Goal: Transaction & Acquisition: Book appointment/travel/reservation

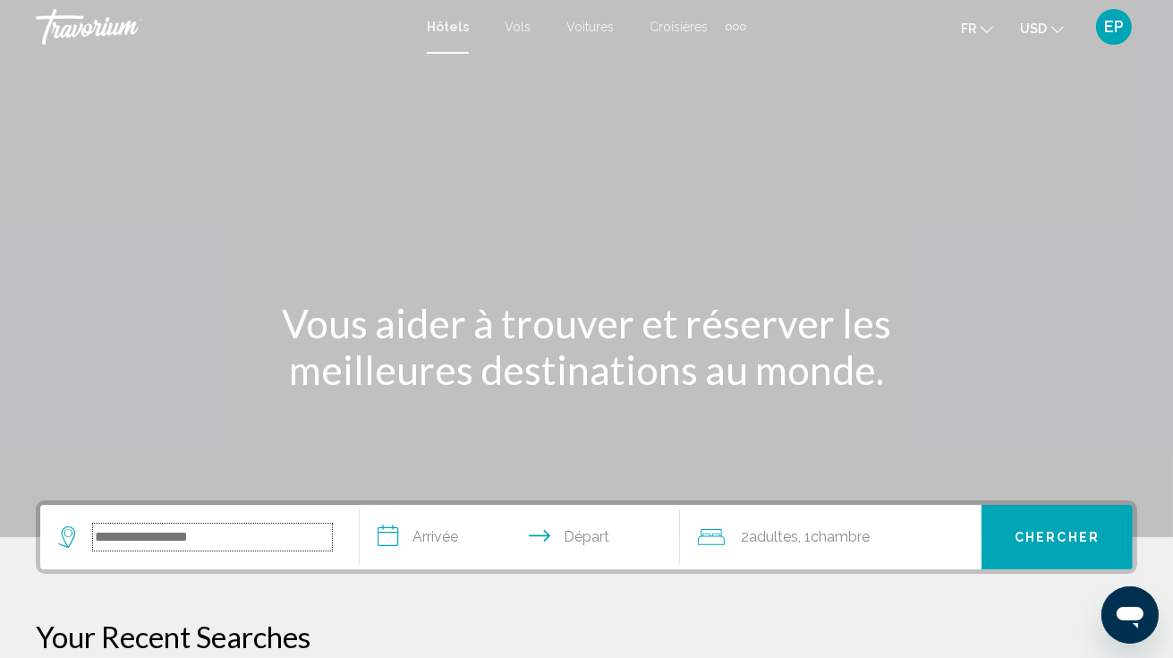
click at [181, 533] on input "Search widget" at bounding box center [212, 537] width 239 height 27
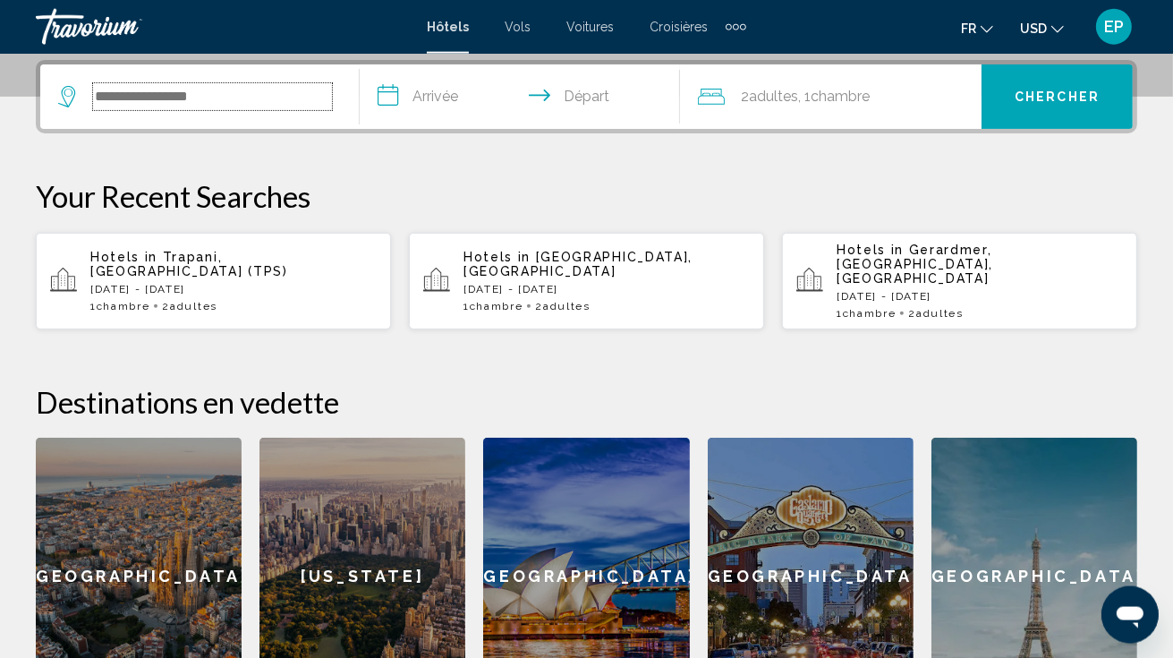
scroll to position [441, 0]
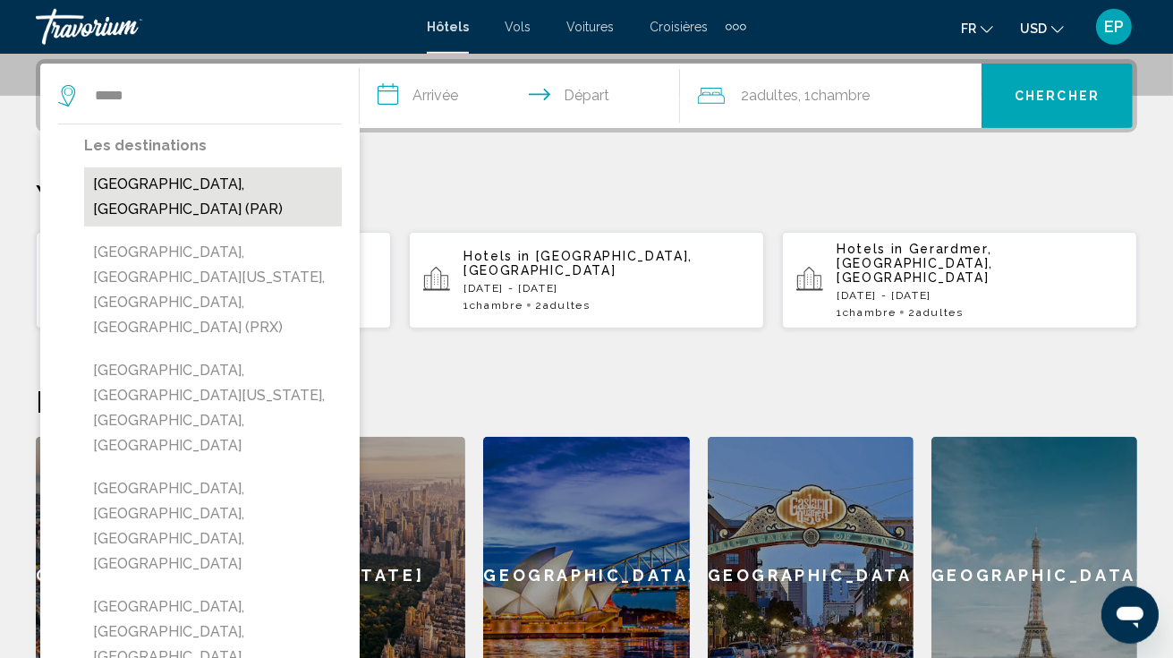
click at [136, 192] on button "[GEOGRAPHIC_DATA], [GEOGRAPHIC_DATA] (PAR)" at bounding box center [213, 196] width 258 height 59
type input "**********"
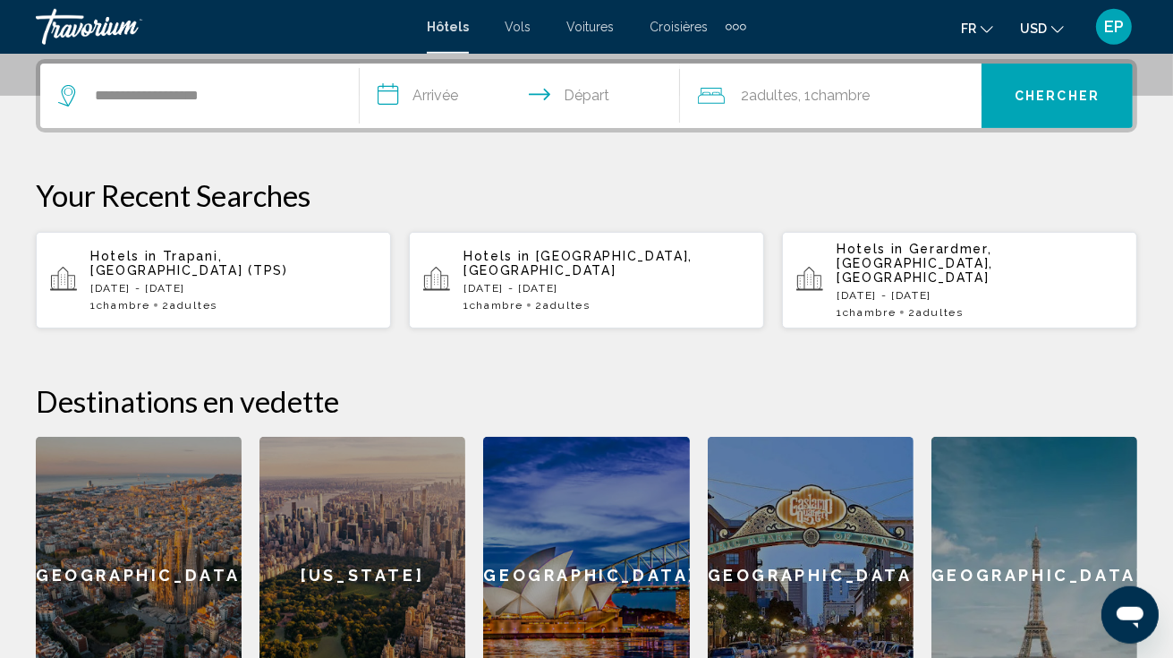
click at [457, 102] on input "**********" at bounding box center [523, 99] width 327 height 70
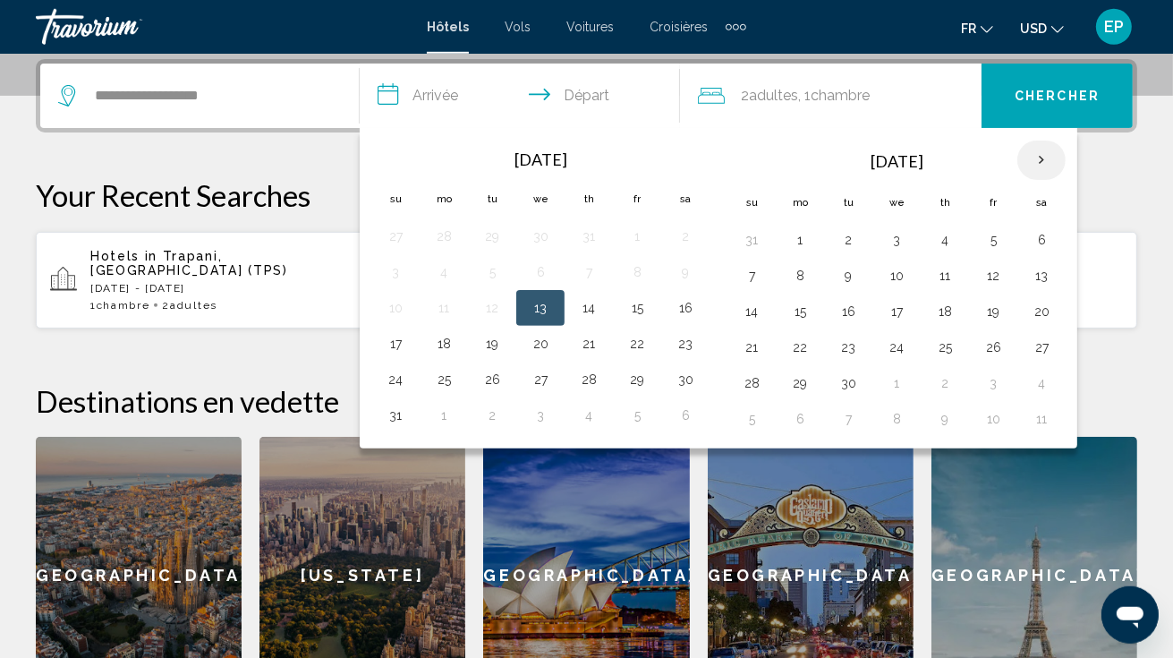
click at [1041, 164] on th "Next month" at bounding box center [1042, 160] width 48 height 39
click at [986, 385] on button "28" at bounding box center [993, 383] width 29 height 25
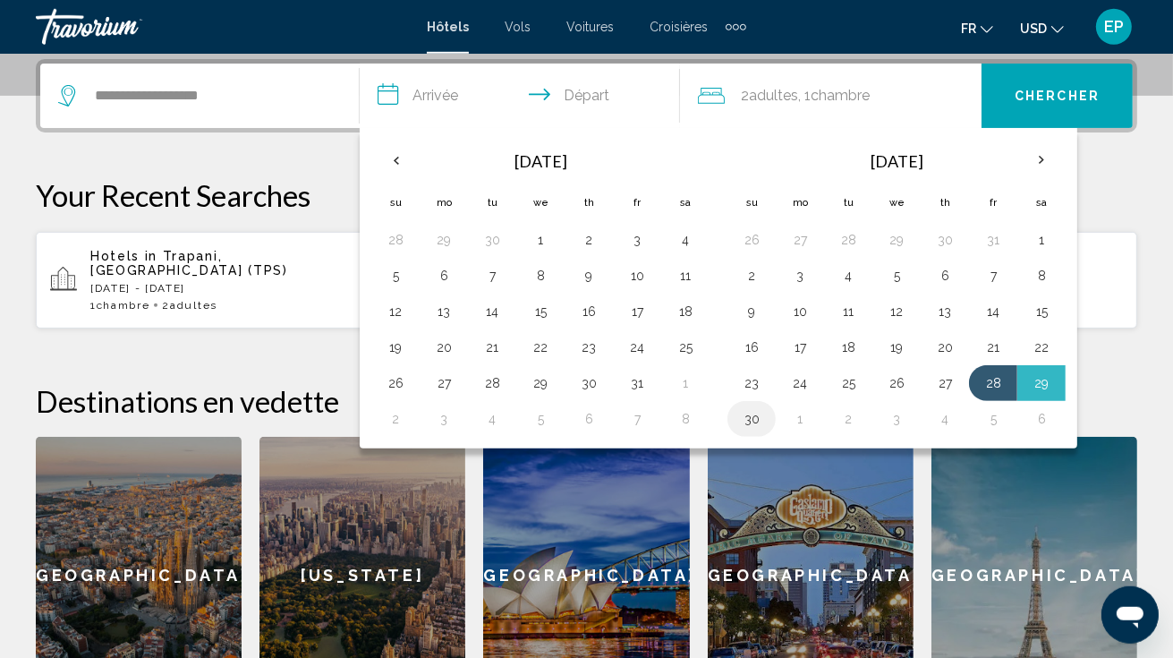
click at [759, 422] on button "30" at bounding box center [752, 418] width 29 height 25
type input "**********"
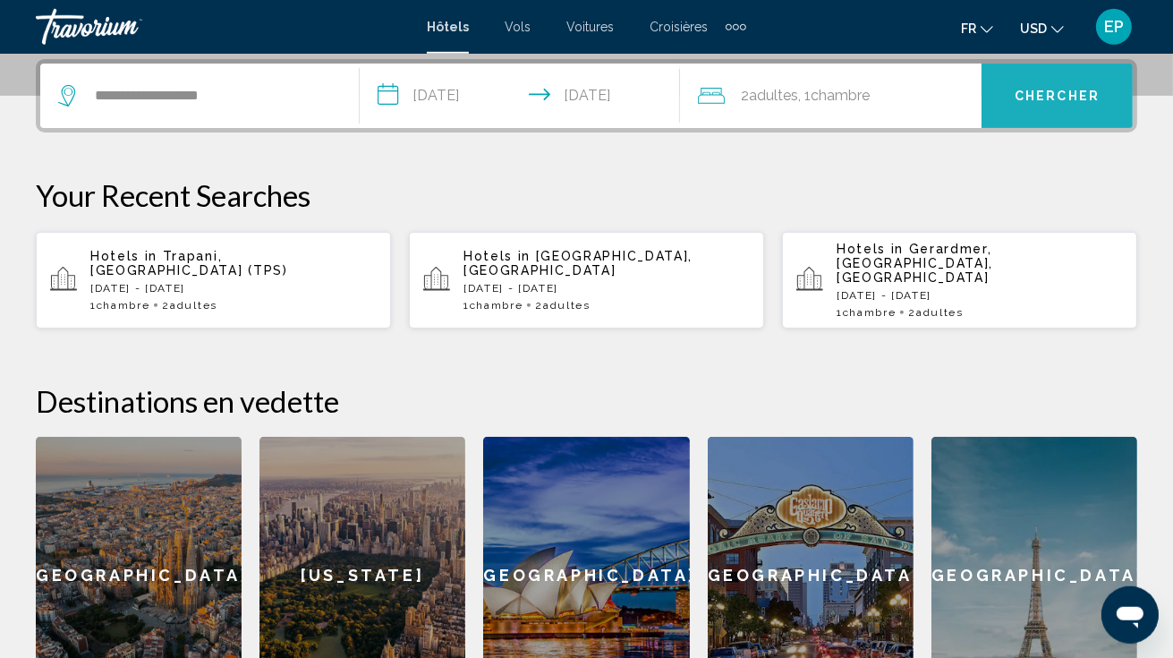
click at [1063, 91] on span "Chercher" at bounding box center [1057, 97] width 85 height 14
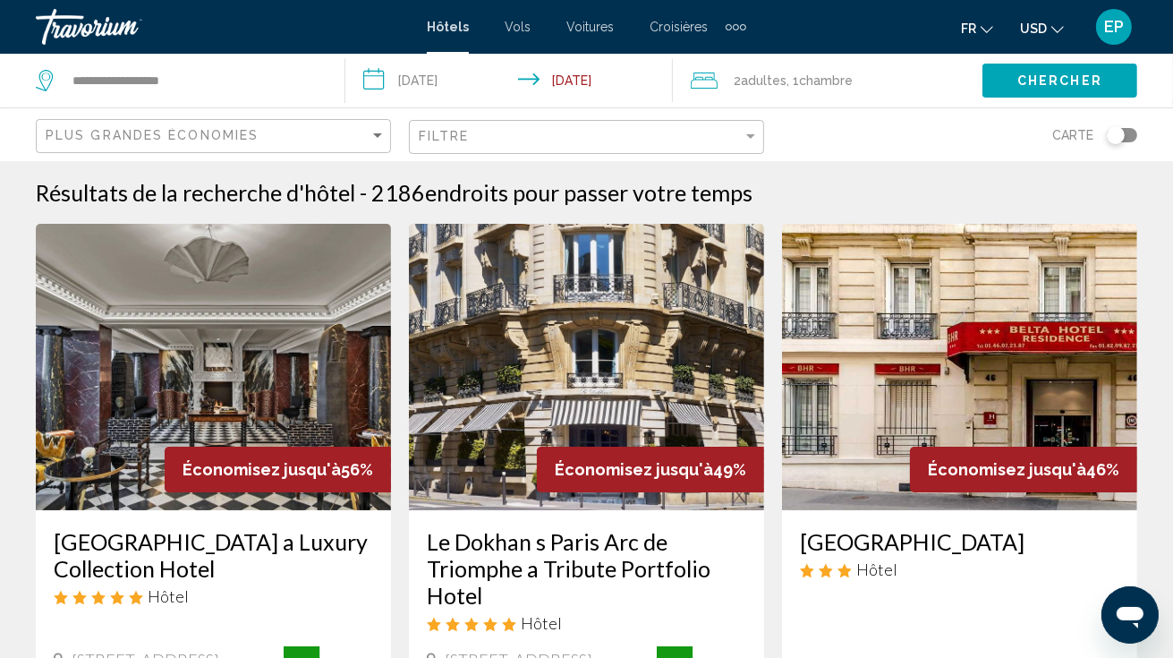
click at [1045, 32] on span "USD" at bounding box center [1033, 28] width 27 height 14
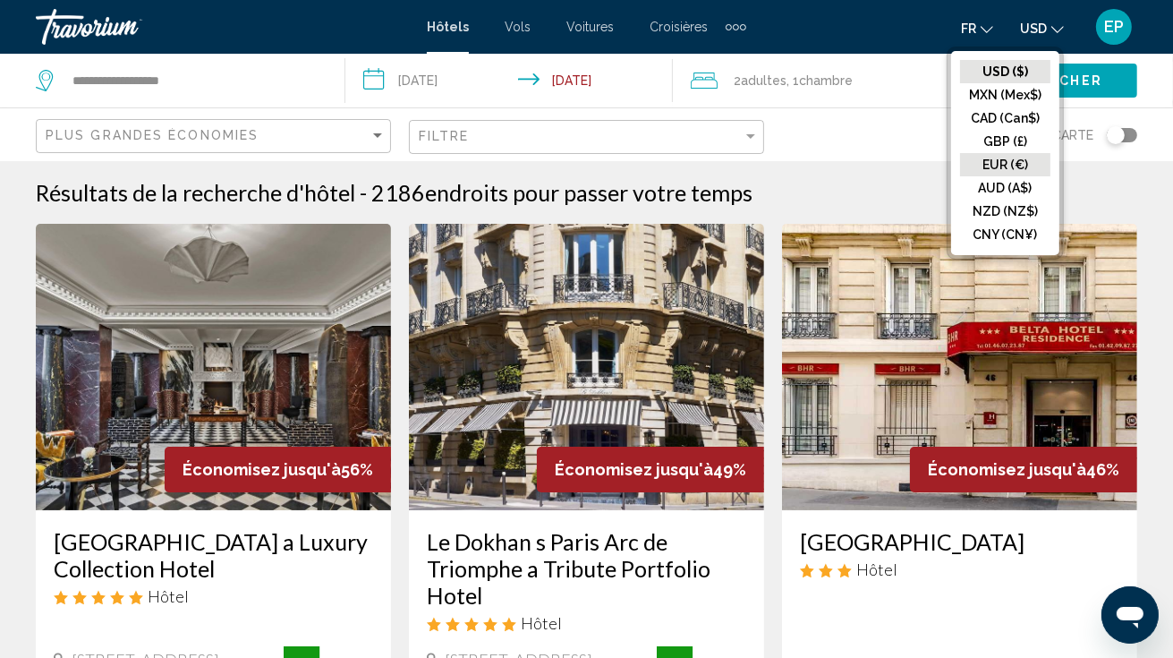
click at [1011, 166] on button "EUR (€)" at bounding box center [1005, 164] width 90 height 23
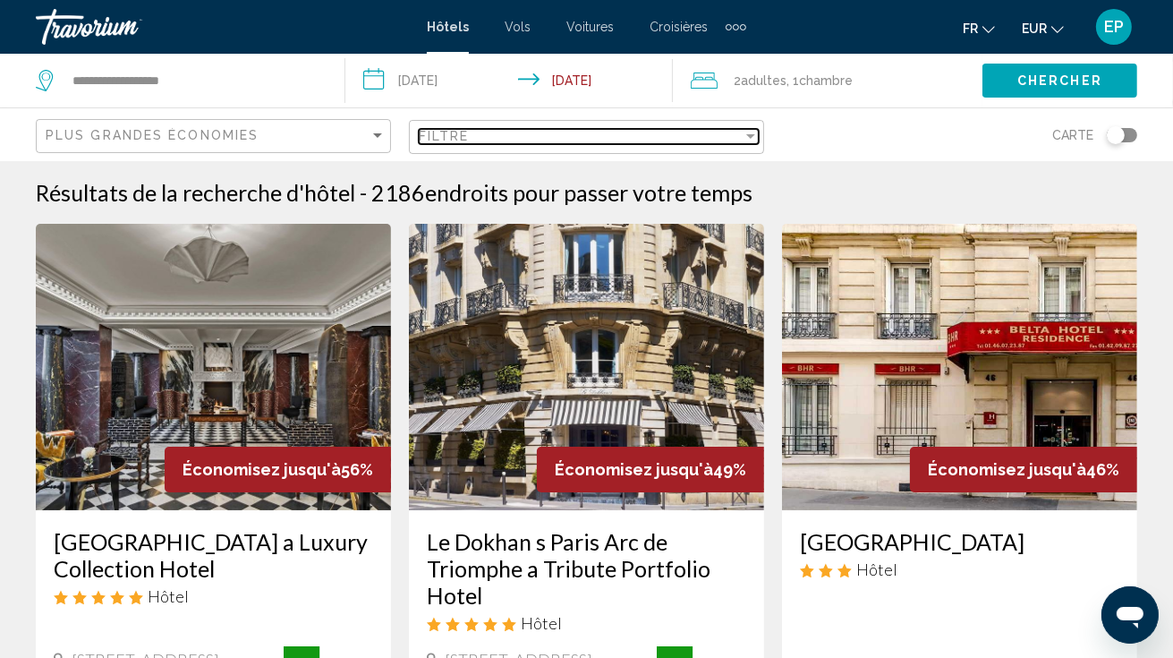
click at [516, 136] on div "Filtre" at bounding box center [581, 136] width 324 height 14
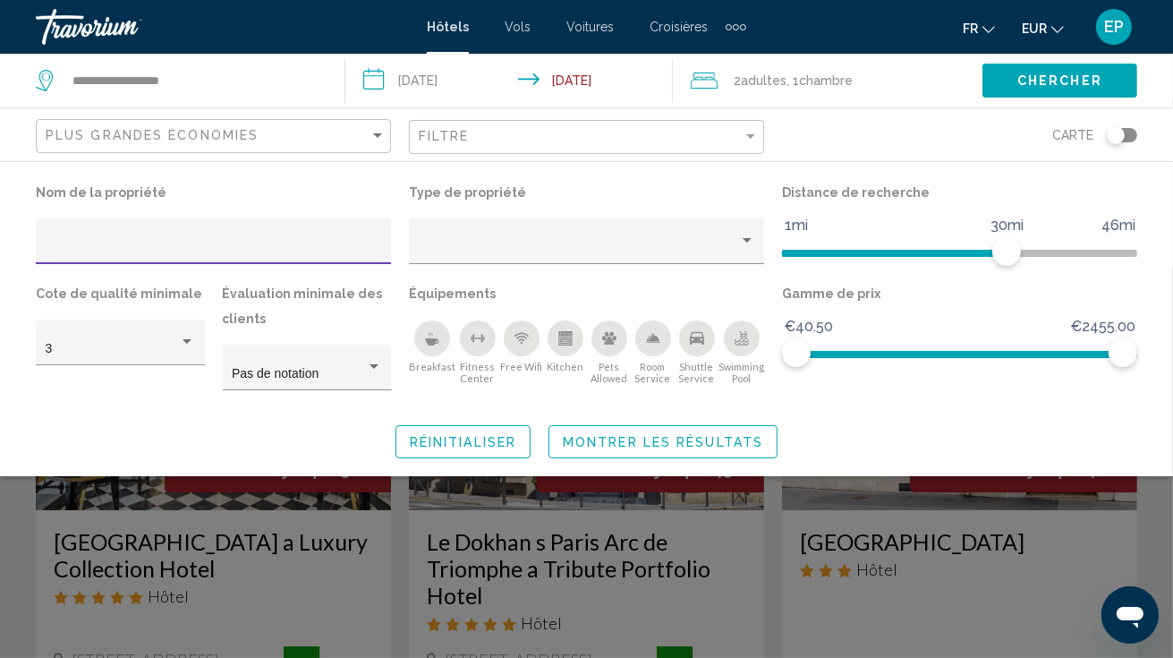
scroll to position [567, 0]
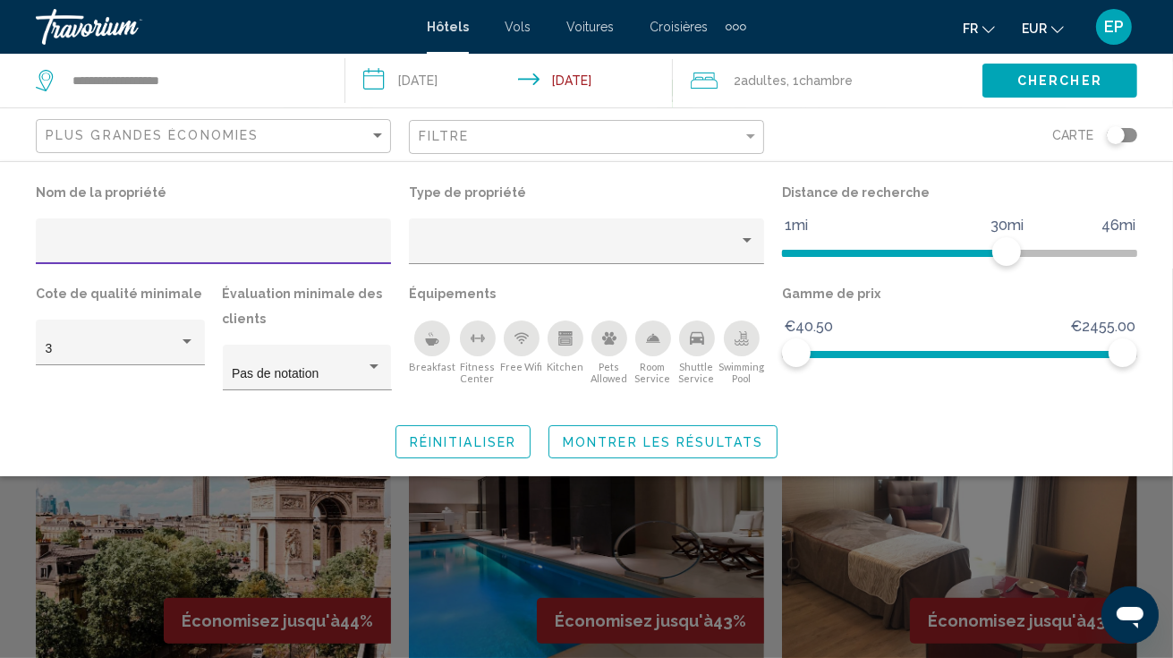
click at [1054, 69] on button "Chercher" at bounding box center [1060, 80] width 155 height 33
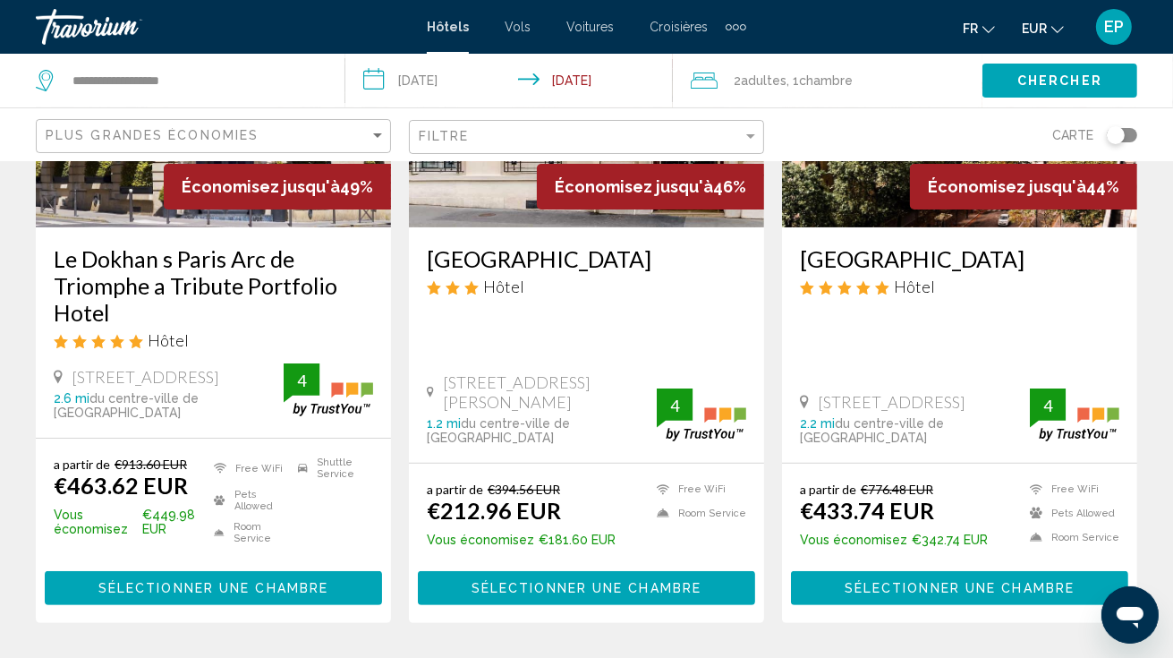
scroll to position [0, 0]
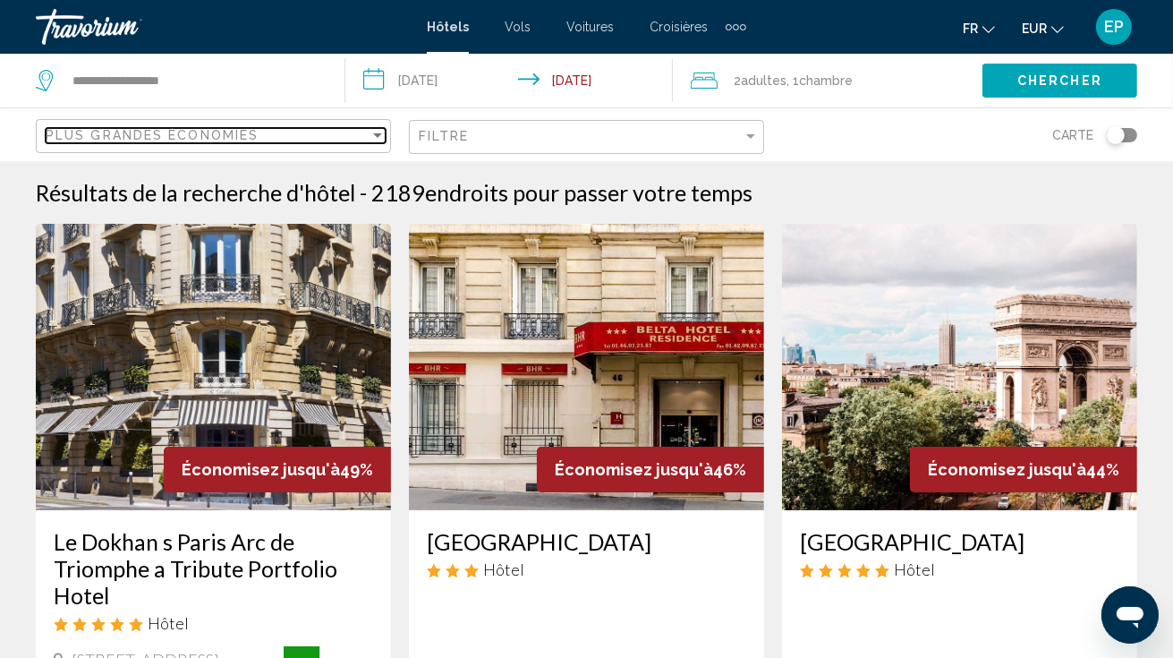
click at [268, 134] on div "Plus grandes économies" at bounding box center [208, 135] width 324 height 14
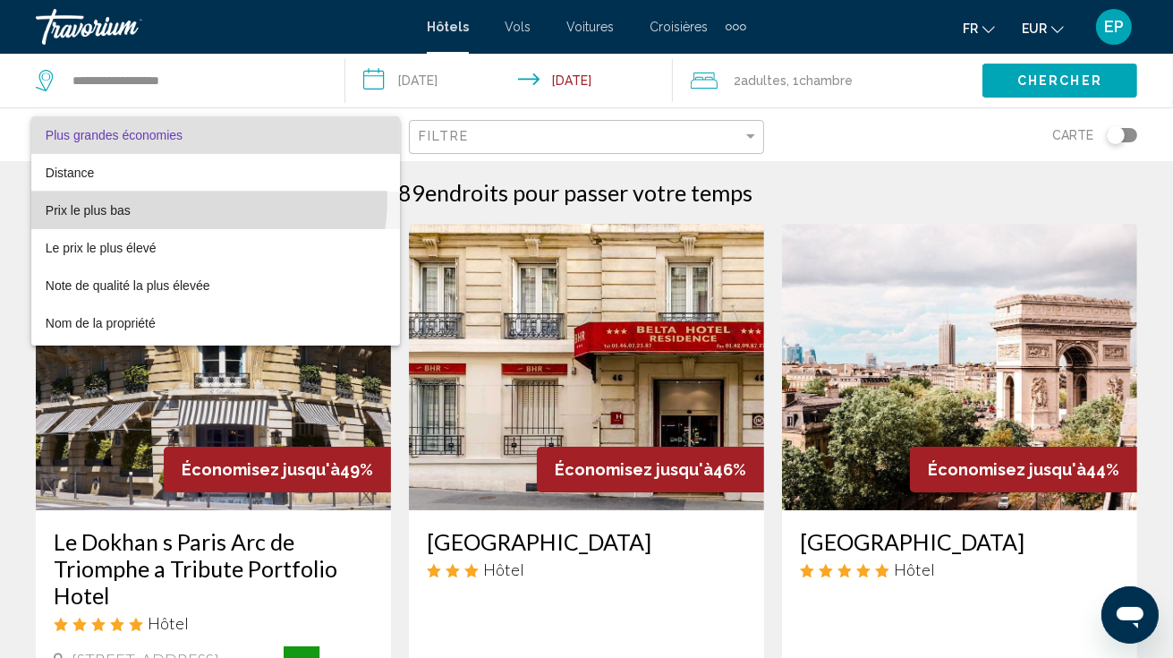
click at [187, 199] on span "Prix le plus bas" at bounding box center [216, 211] width 340 height 38
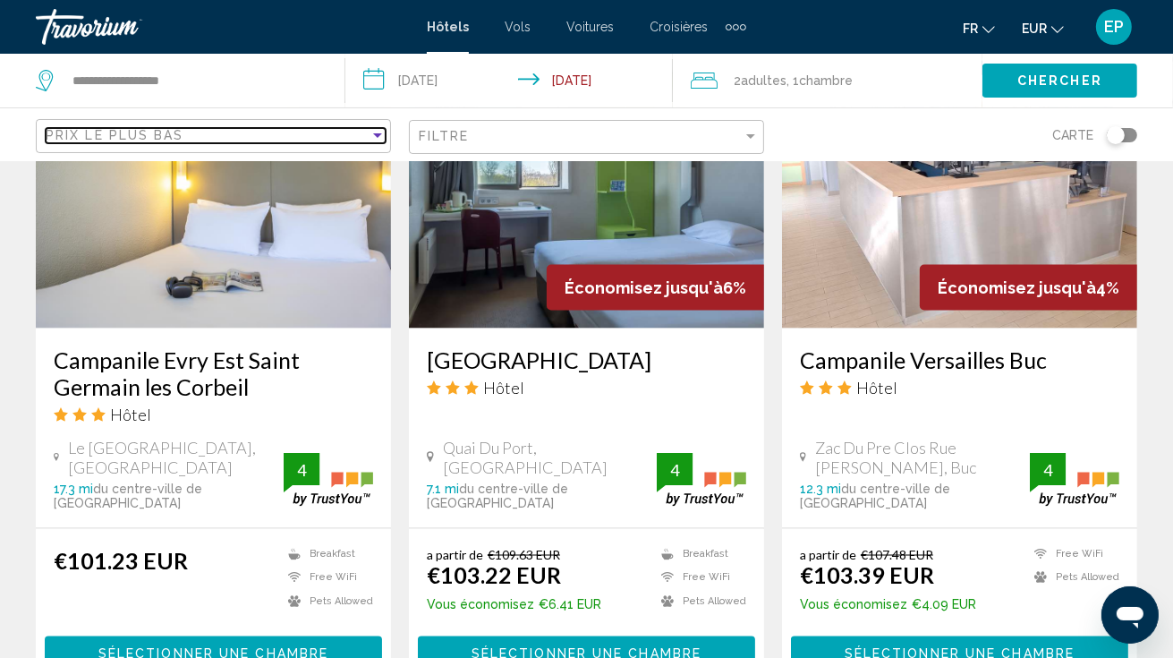
scroll to position [2628, 0]
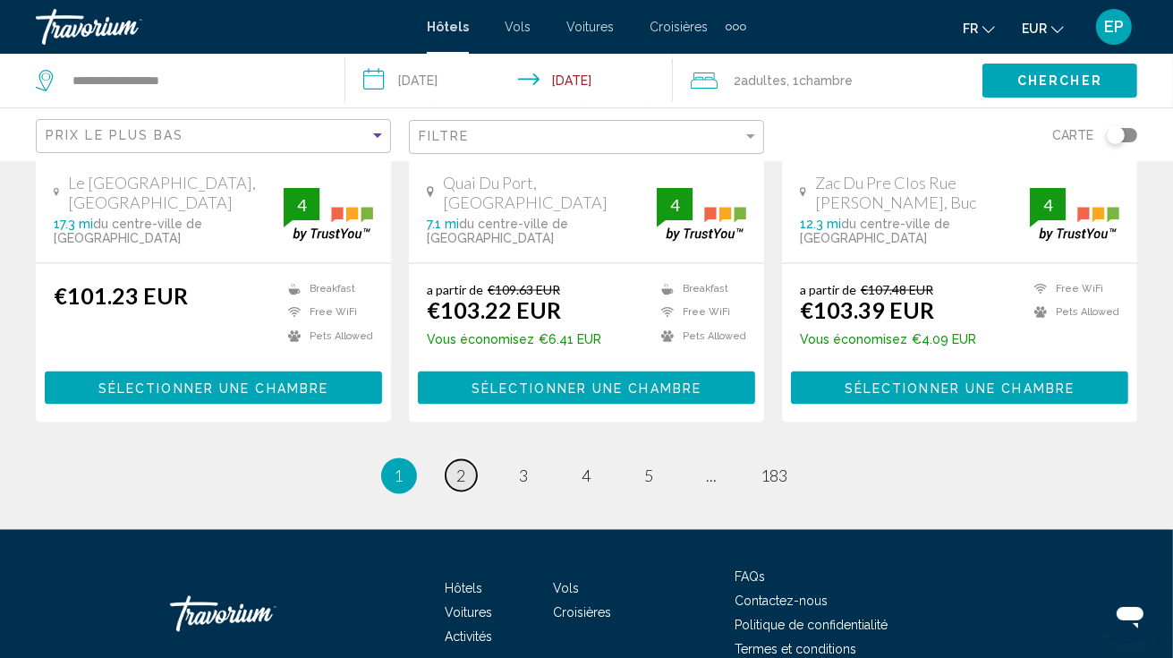
click at [465, 466] on span "2" at bounding box center [461, 476] width 9 height 20
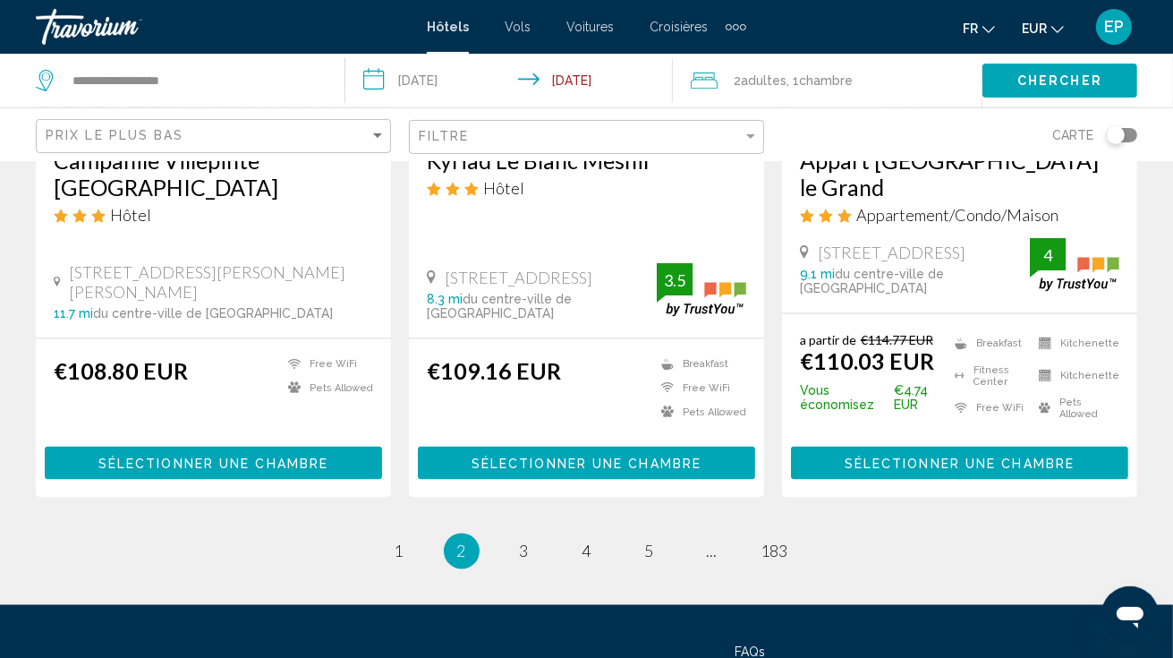
scroll to position [2569, 0]
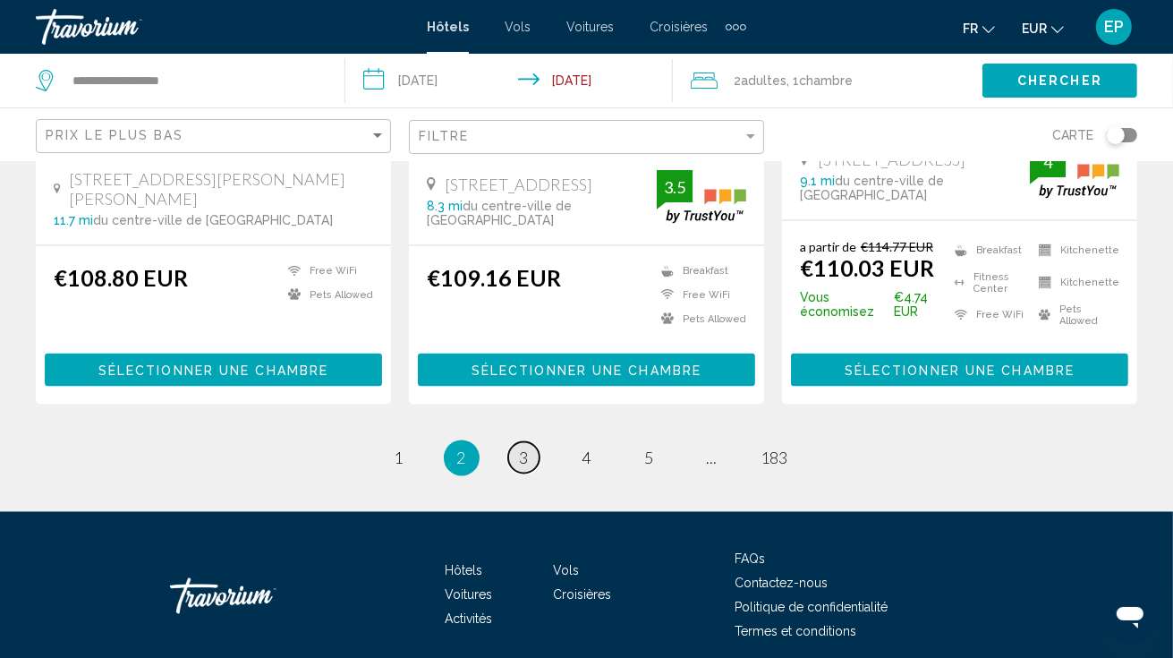
click at [529, 442] on link "page 3" at bounding box center [523, 457] width 31 height 31
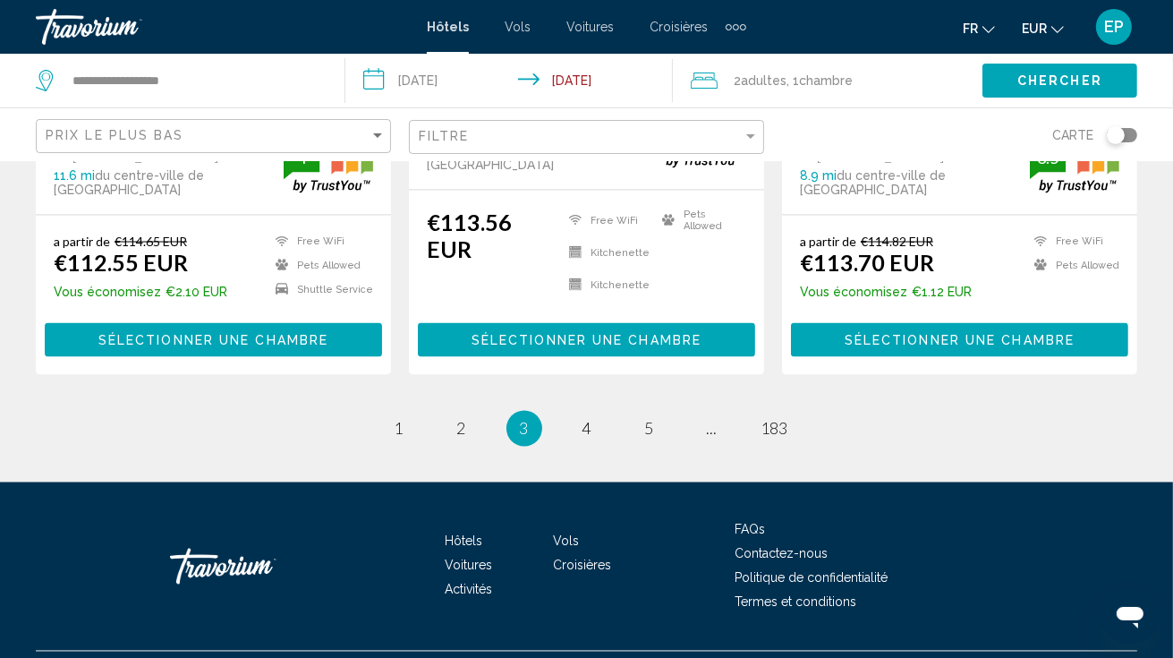
scroll to position [2547, 0]
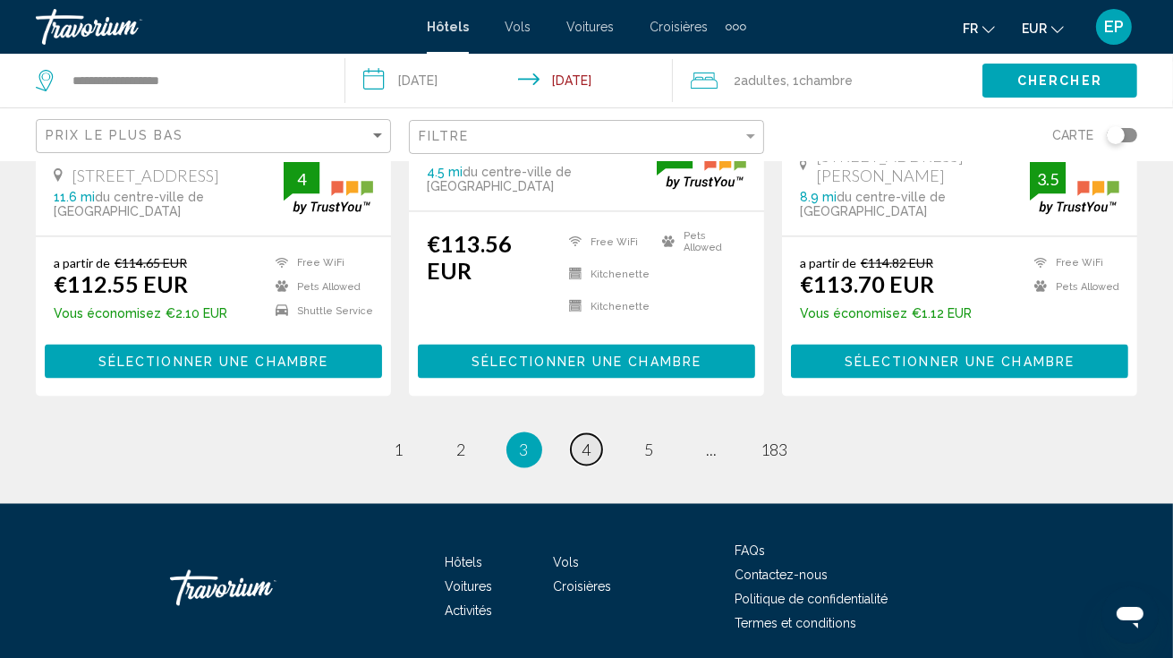
click at [589, 440] on span "4" at bounding box center [587, 450] width 9 height 20
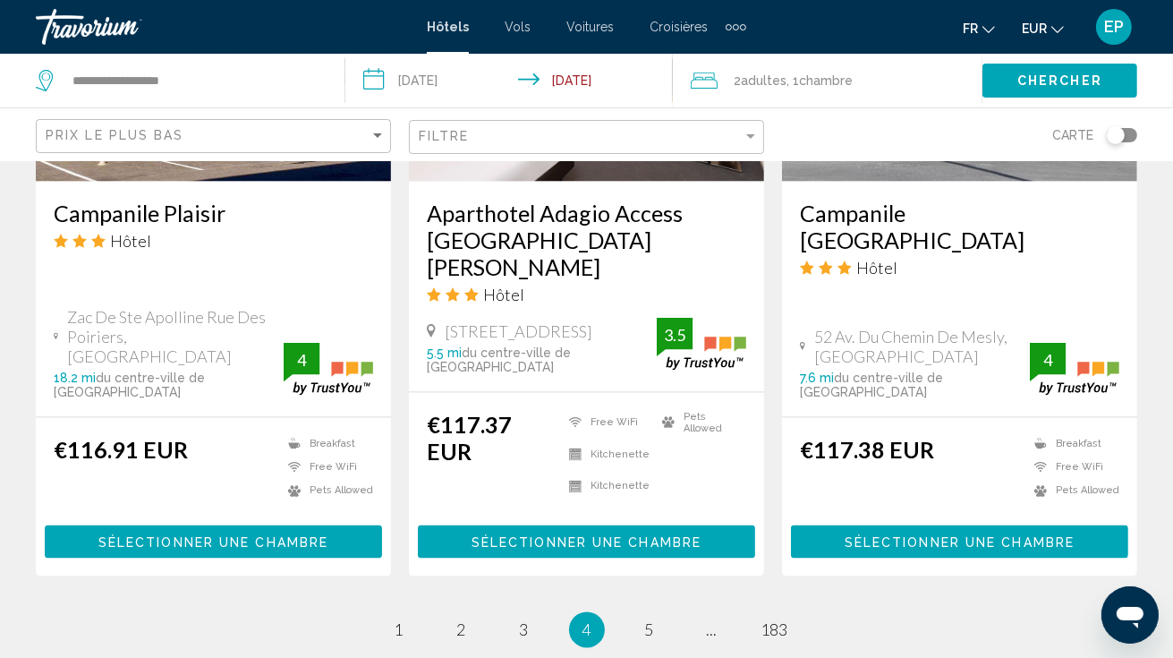
scroll to position [2552, 0]
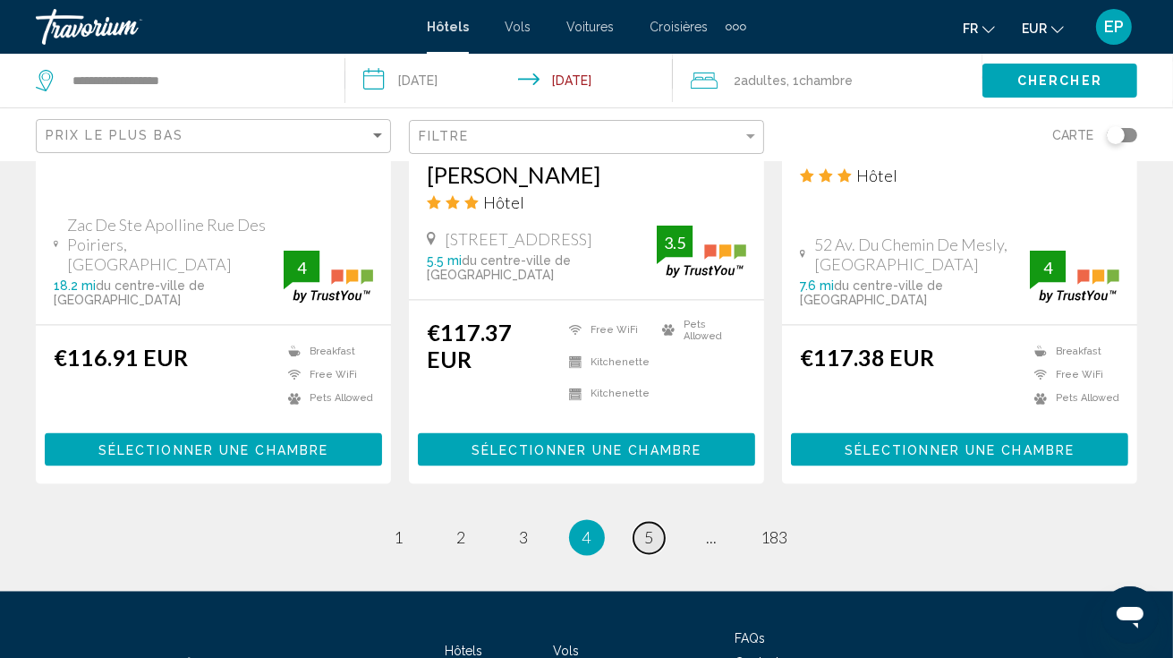
click at [650, 528] on span "5" at bounding box center [649, 538] width 9 height 20
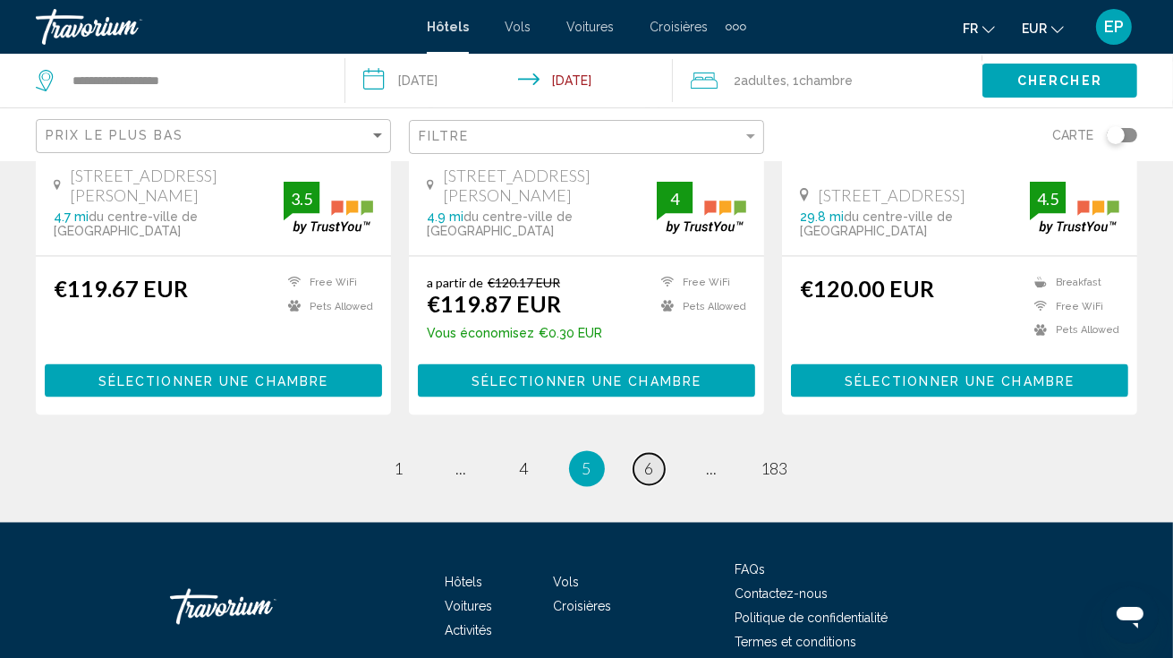
scroll to position [2496, 0]
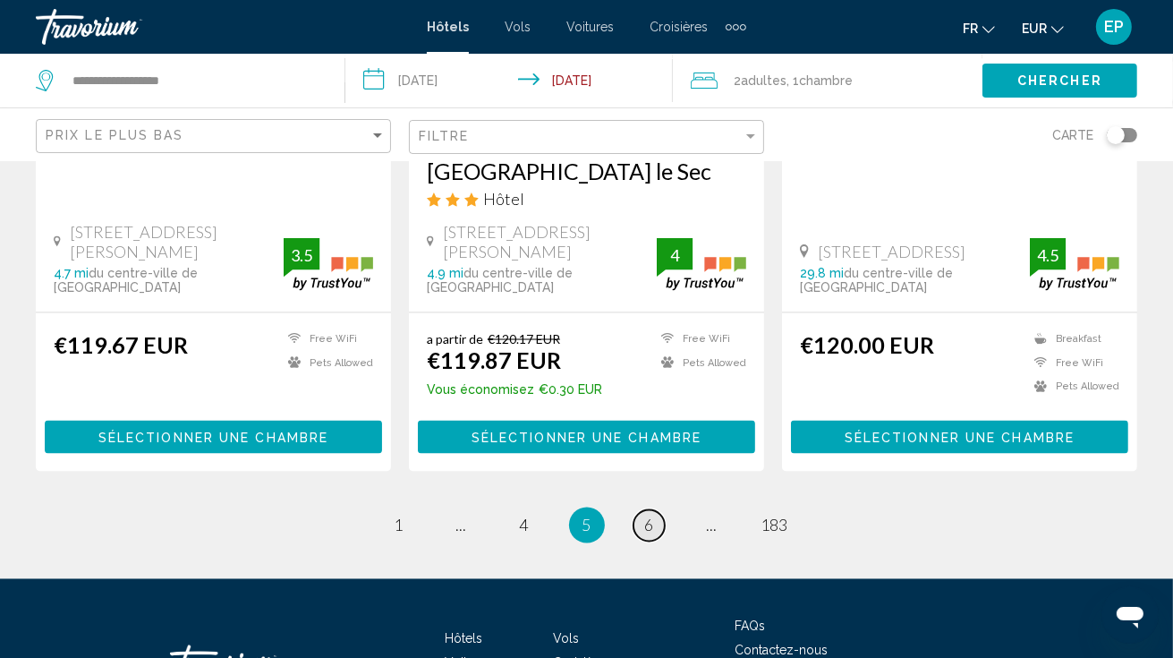
click at [657, 510] on link "page 6" at bounding box center [649, 525] width 31 height 31
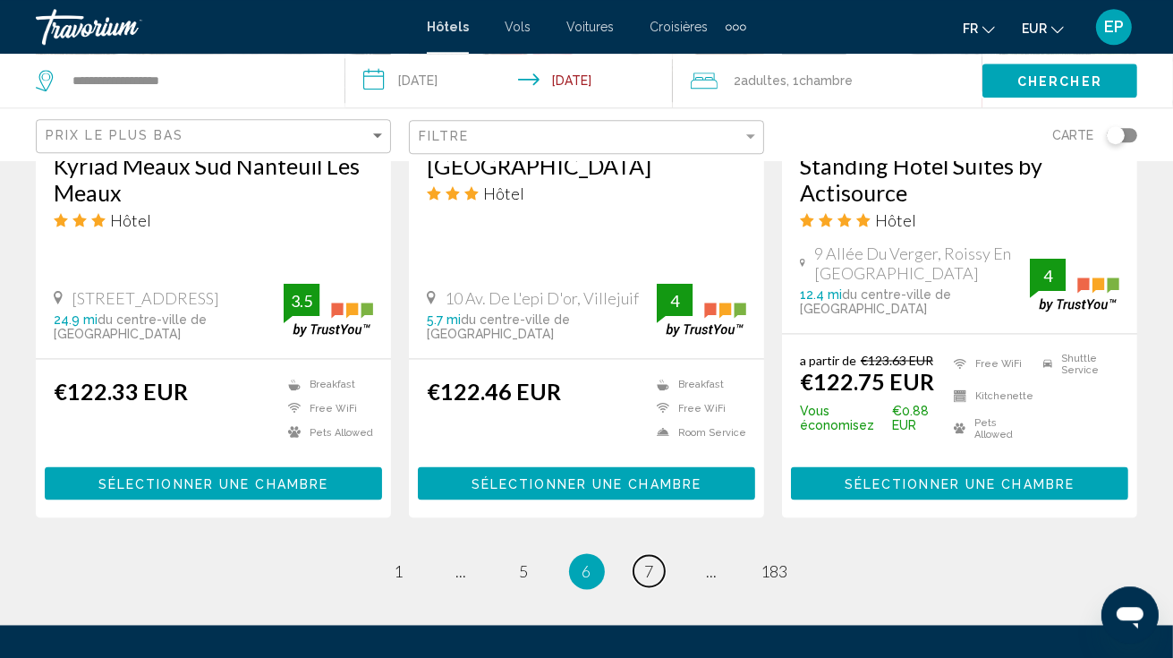
scroll to position [2552, 0]
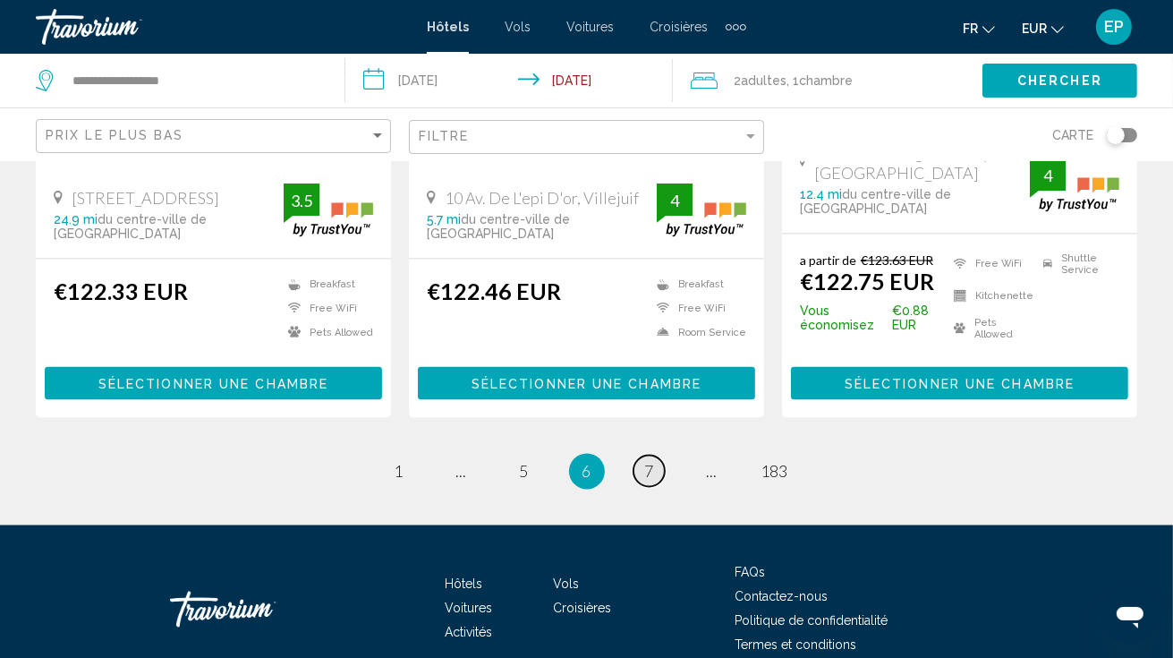
click at [640, 456] on link "page 7" at bounding box center [649, 471] width 31 height 31
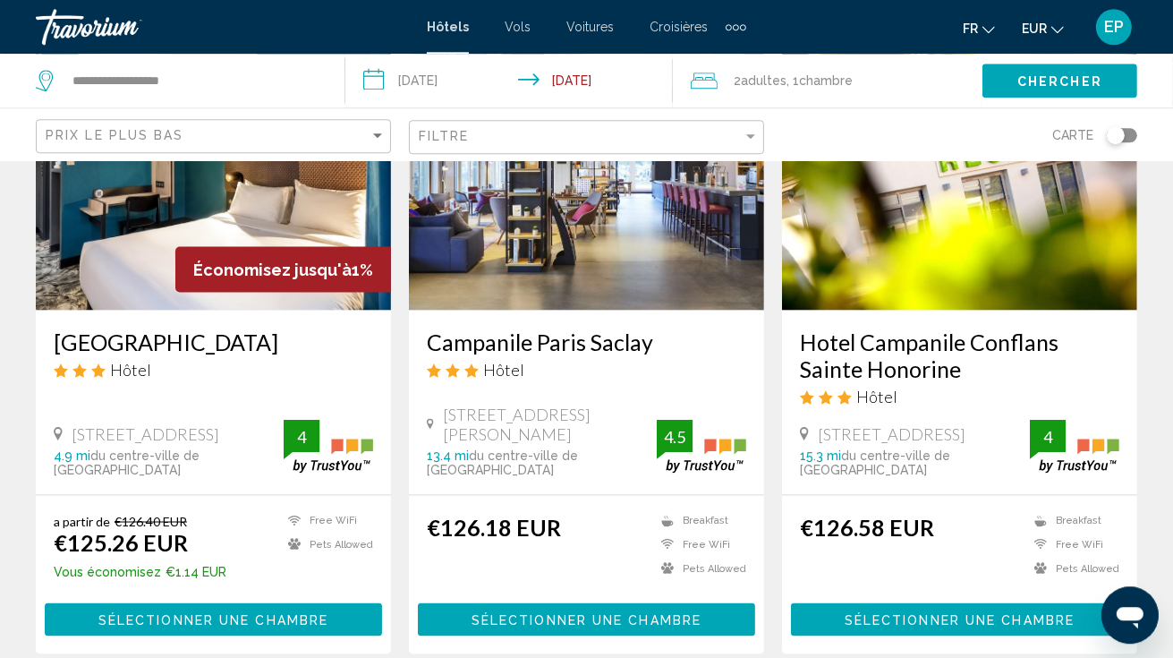
scroll to position [2567, 0]
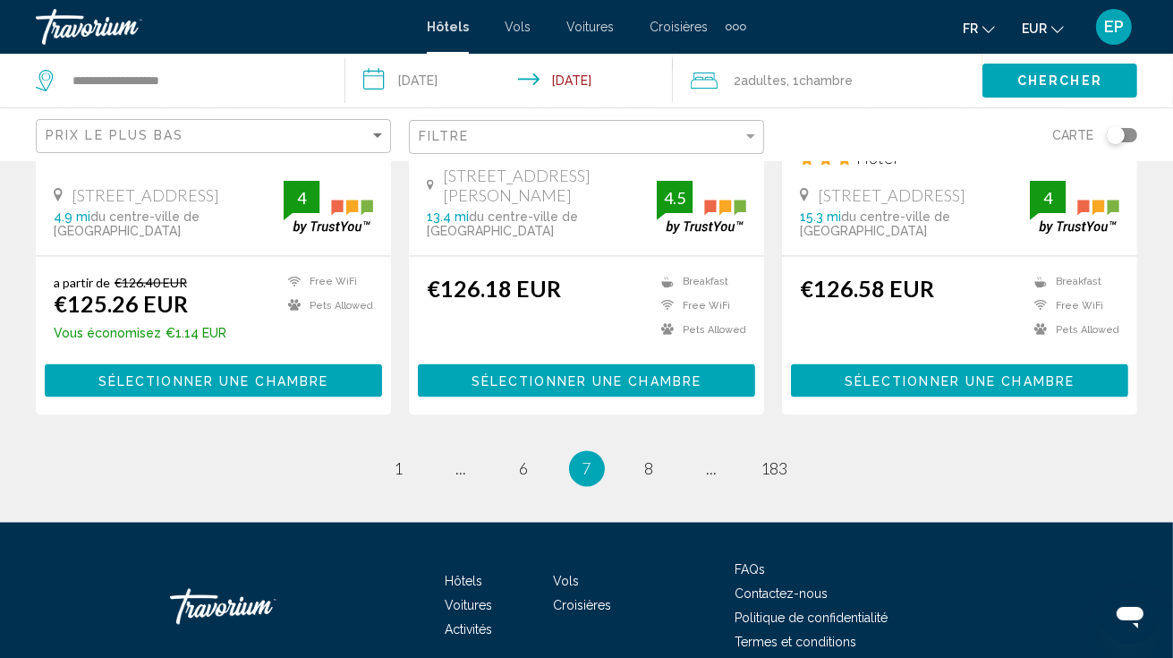
click at [667, 451] on li "page 8" at bounding box center [650, 469] width 36 height 36
click at [656, 453] on link "page 8" at bounding box center [649, 468] width 31 height 31
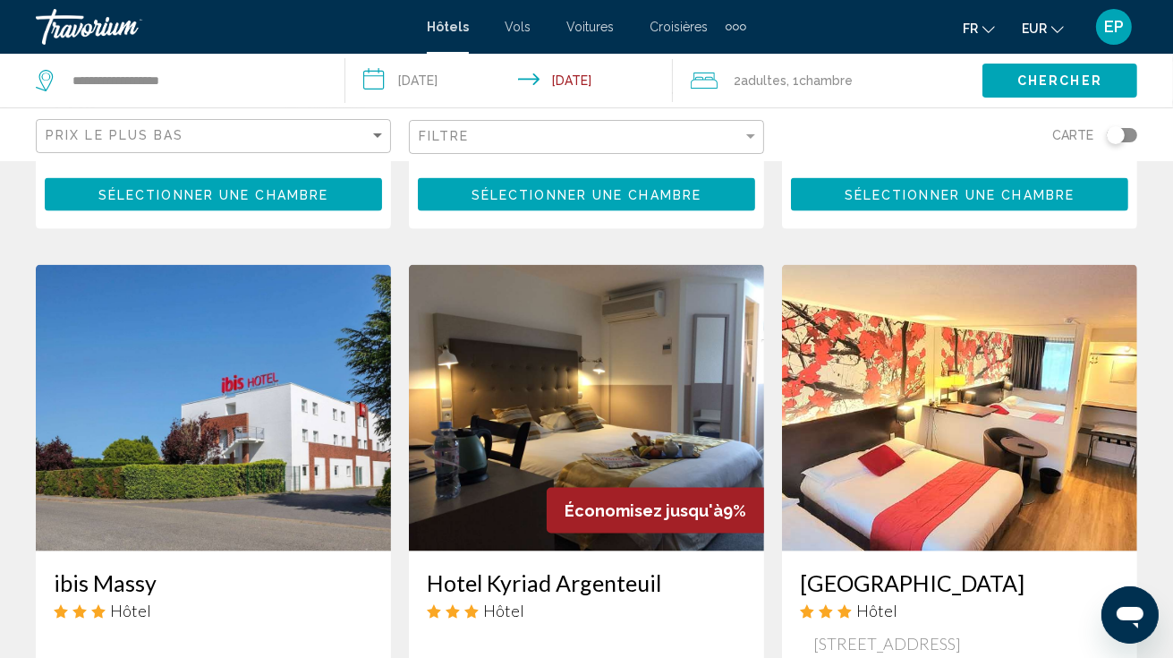
scroll to position [2521, 0]
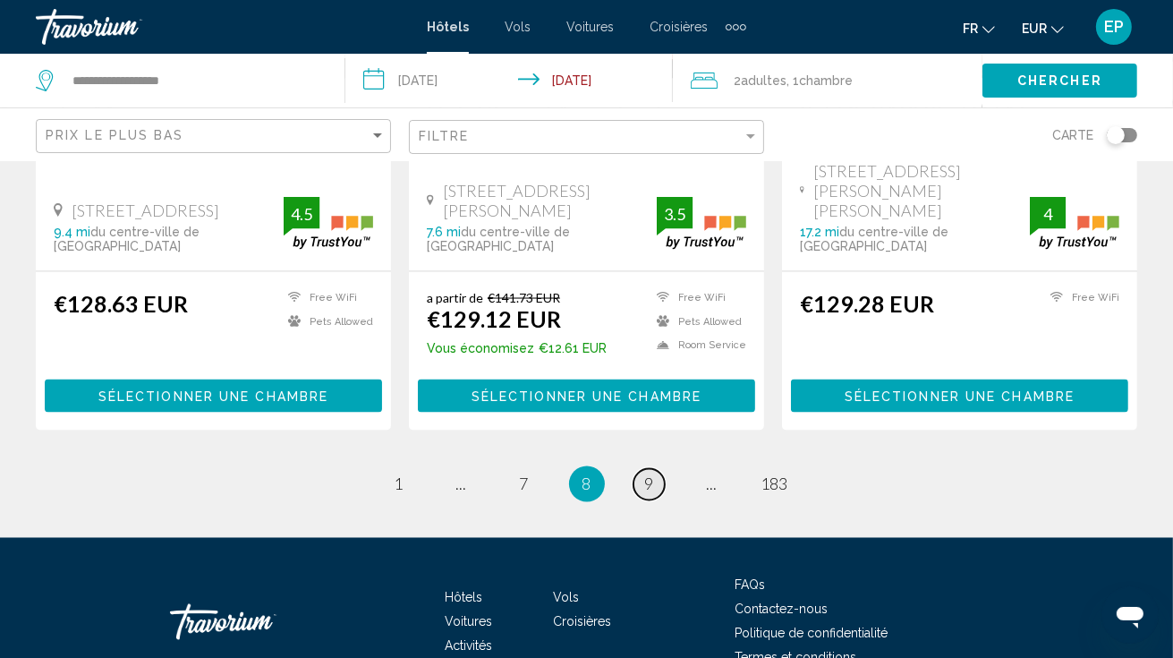
click at [653, 469] on link "page 9" at bounding box center [649, 484] width 31 height 31
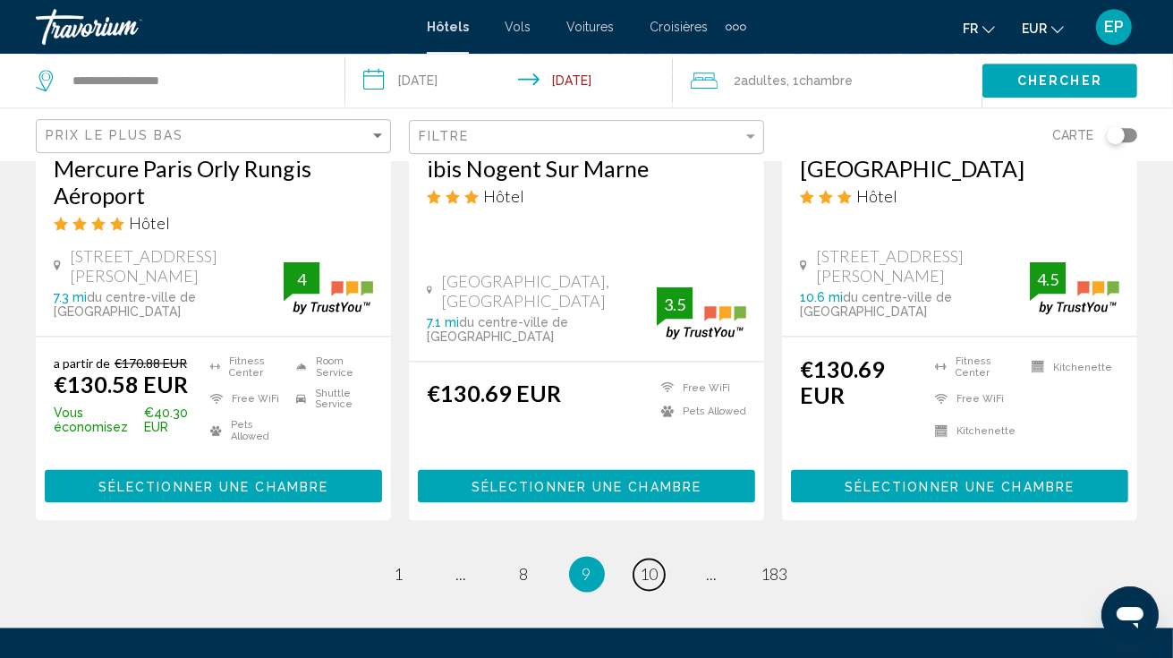
scroll to position [2573, 0]
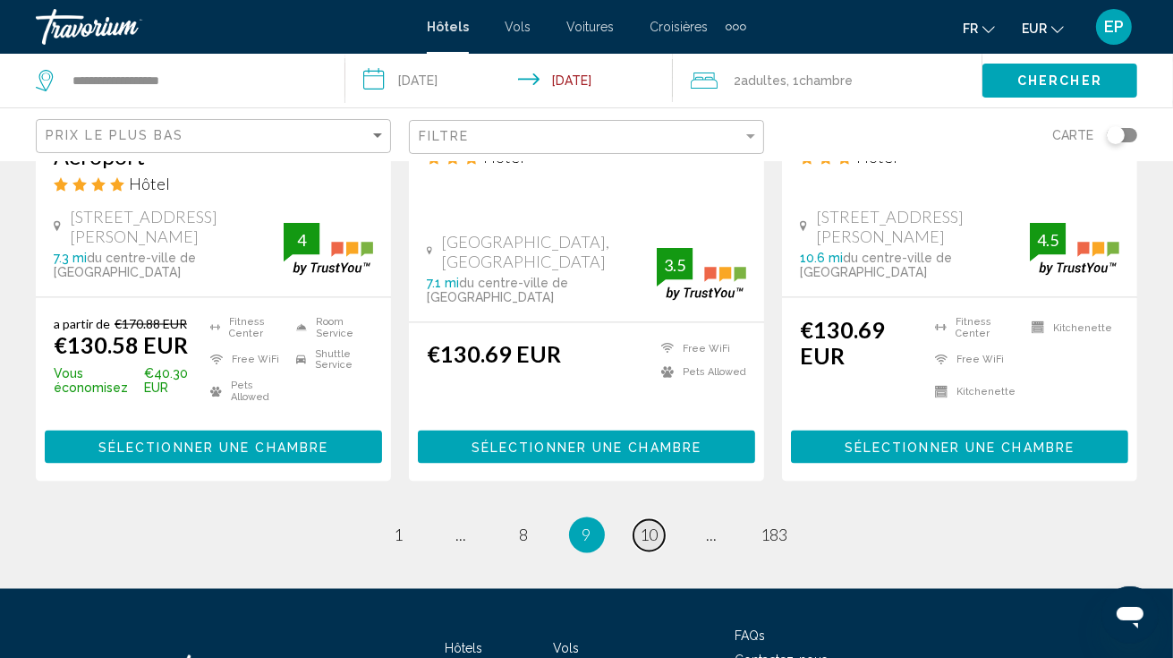
click at [642, 525] on span "10" at bounding box center [650, 535] width 18 height 20
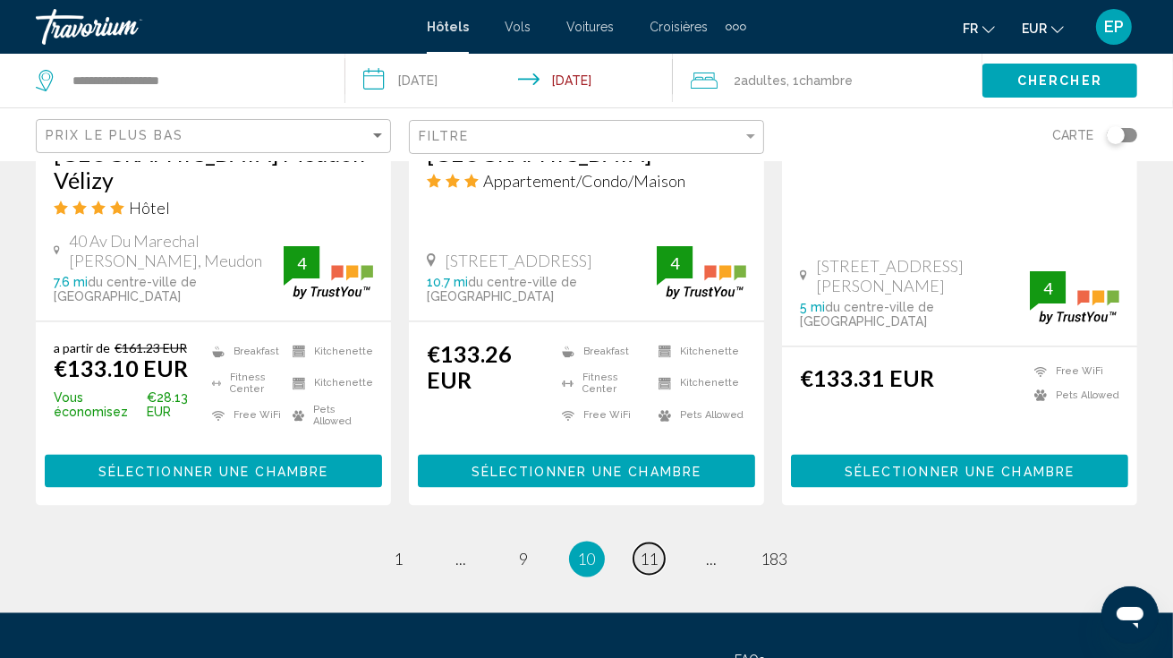
scroll to position [2522, 0]
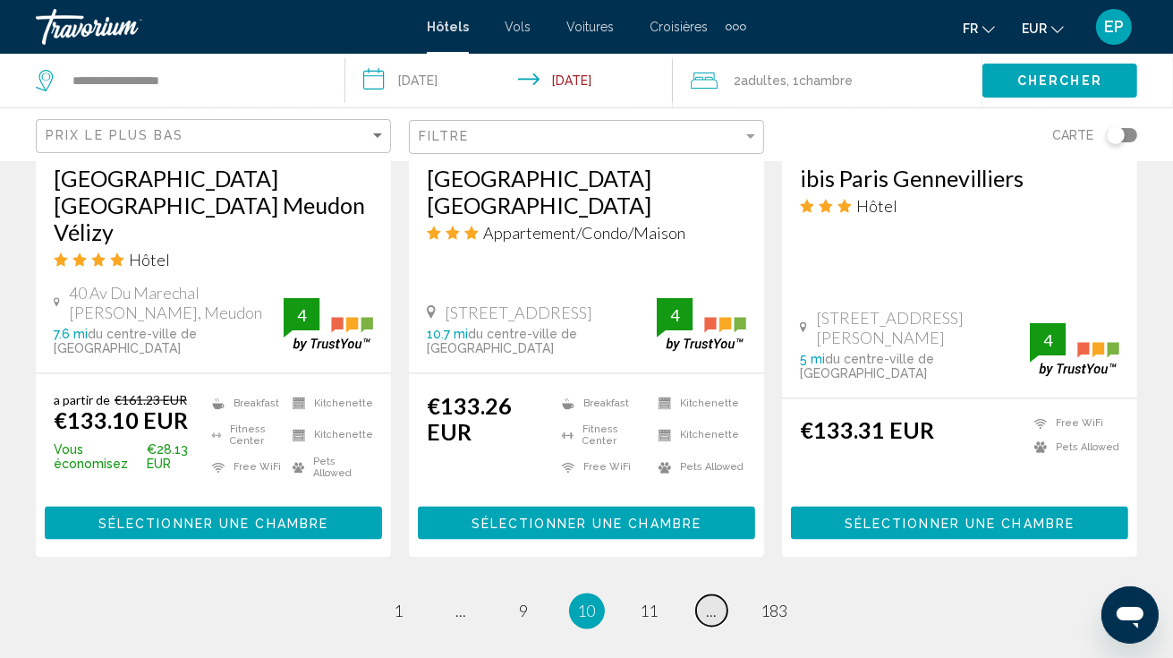
click at [718, 595] on link "page ..." at bounding box center [711, 610] width 31 height 31
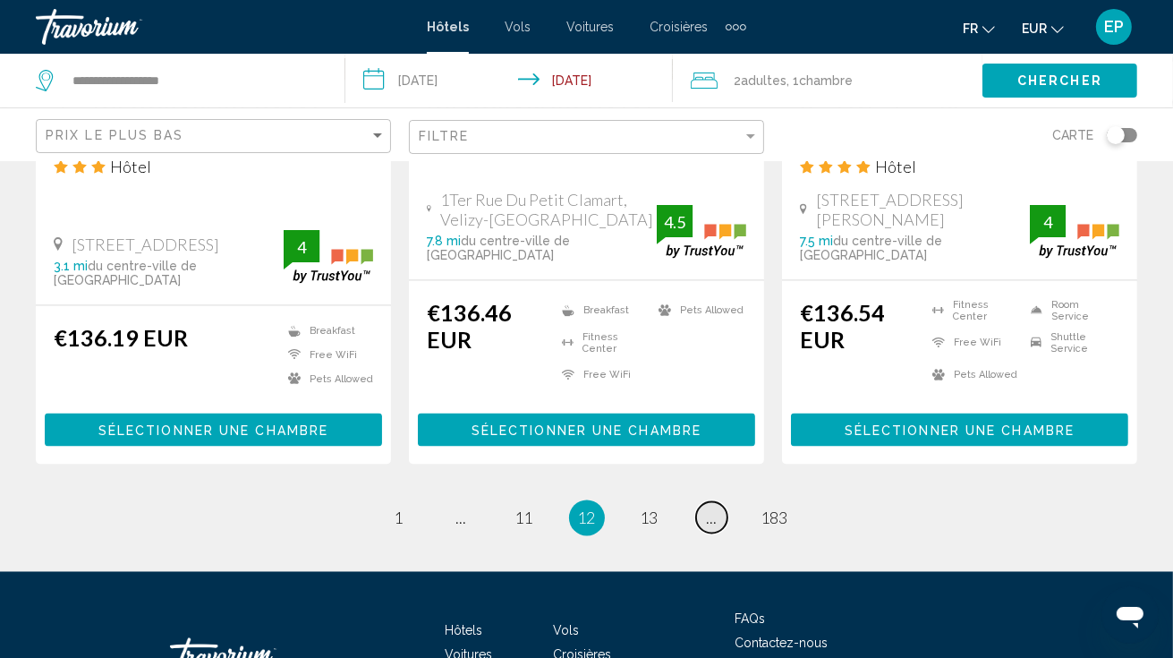
scroll to position [2520, 0]
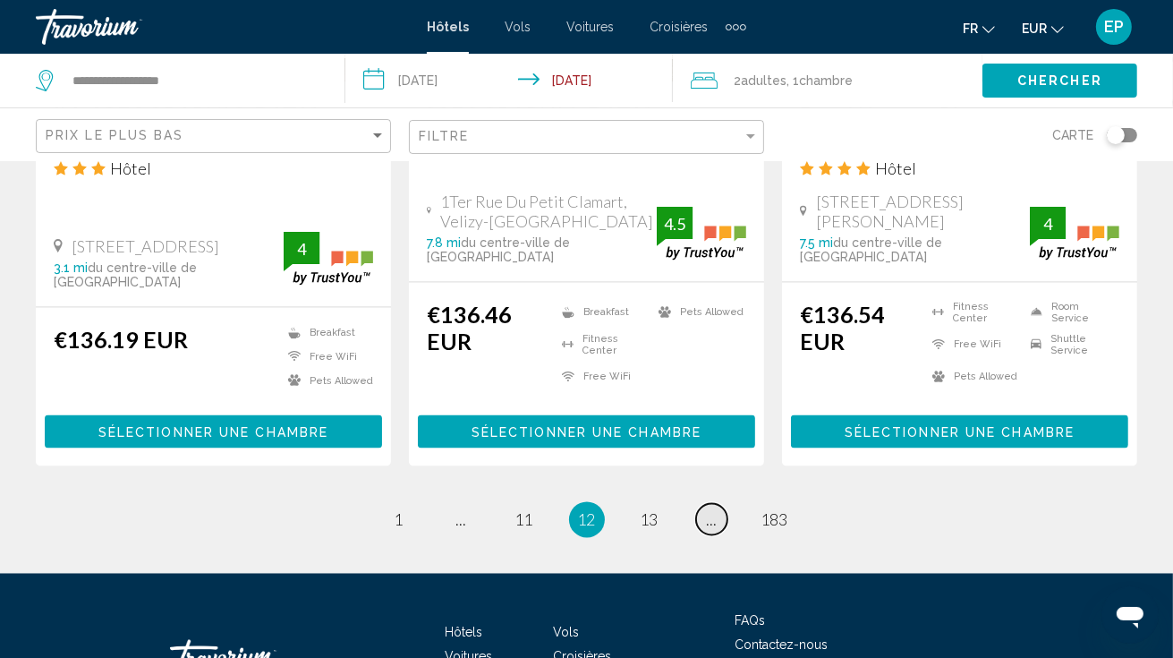
click at [718, 504] on link "page ..." at bounding box center [711, 519] width 31 height 31
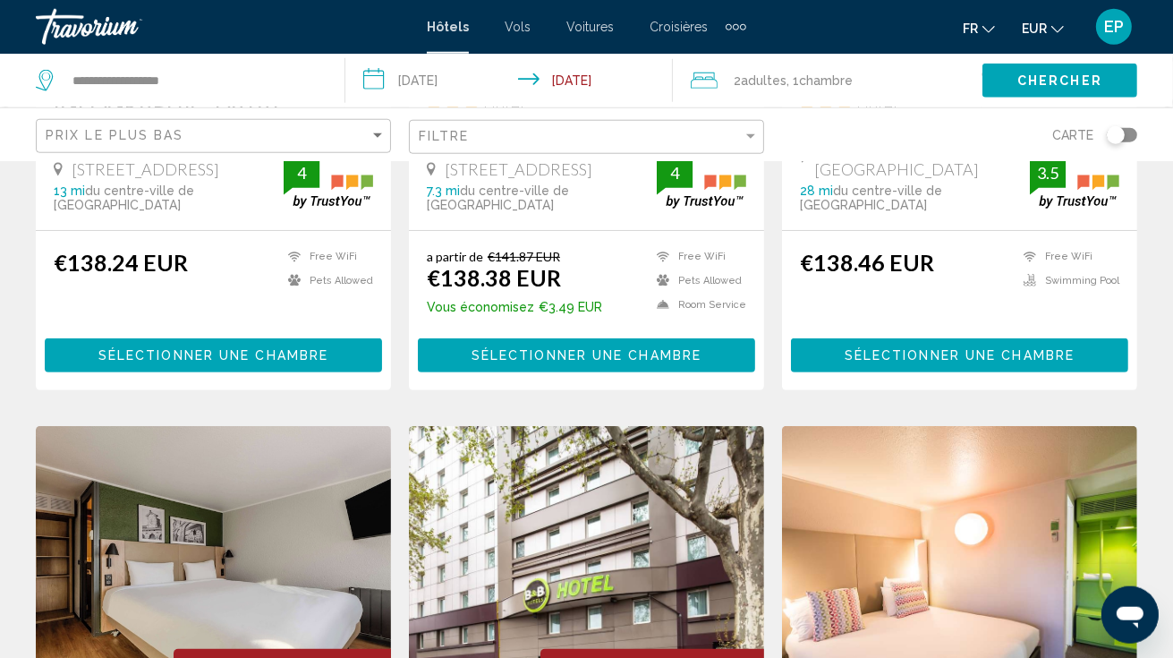
scroll to position [203, 0]
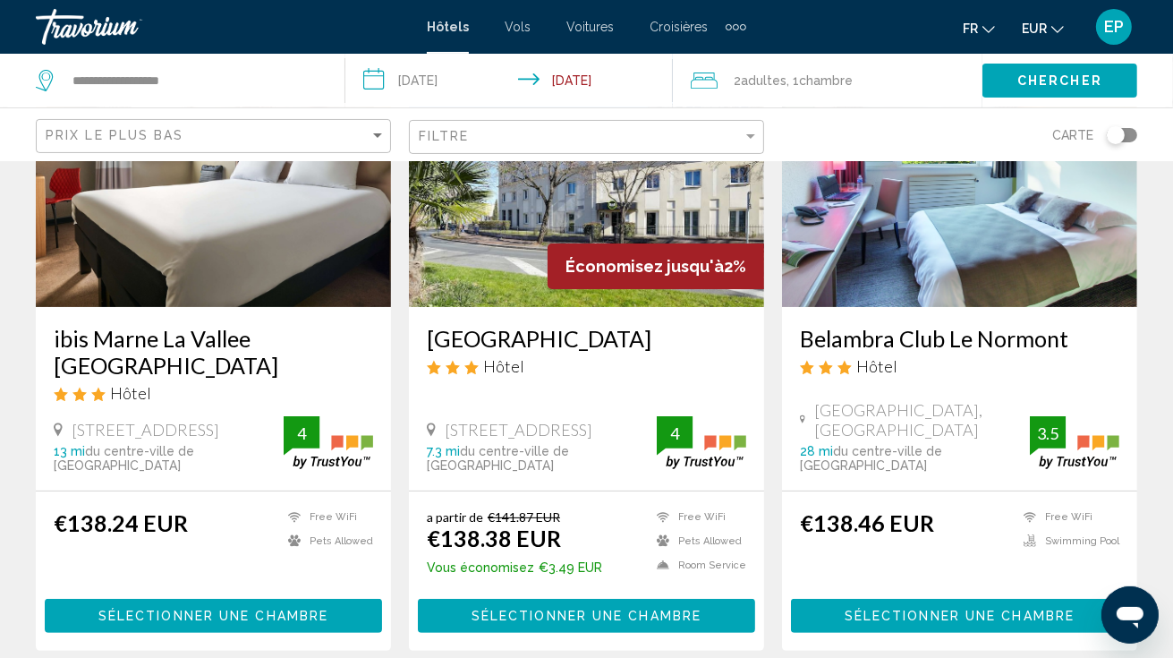
click at [718, 392] on div "[GEOGRAPHIC_DATA] Hôtel [STREET_ADDRESS]-Des-Fosses 7.3 mi du centre-ville de […" at bounding box center [586, 398] width 355 height 183
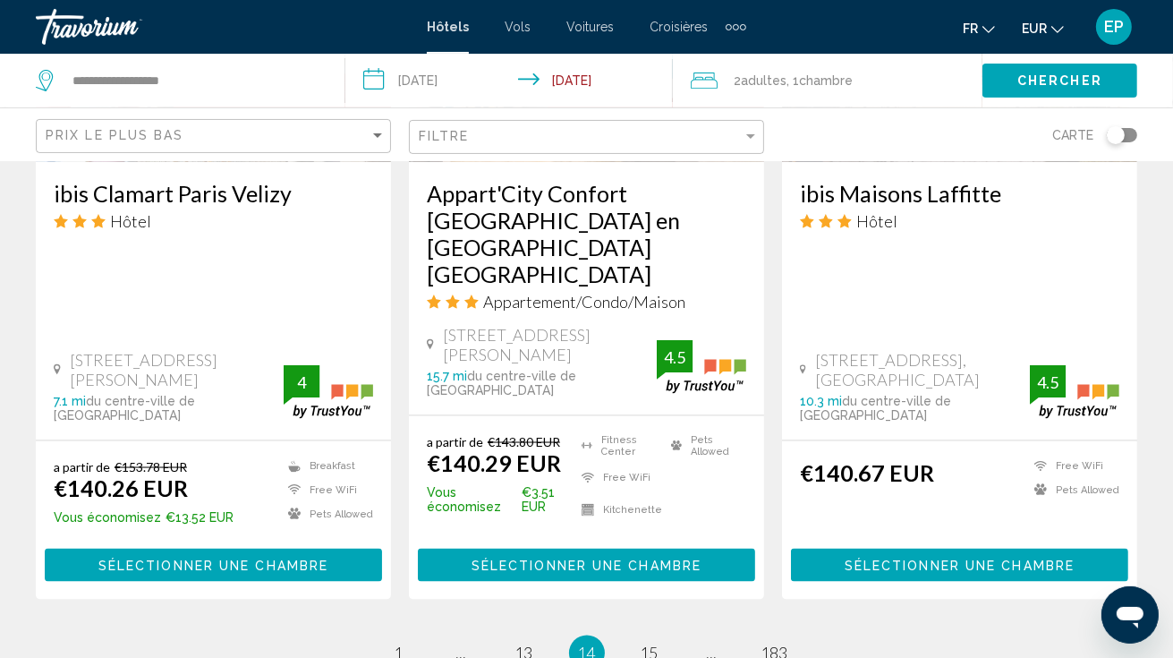
scroll to position [2548, 0]
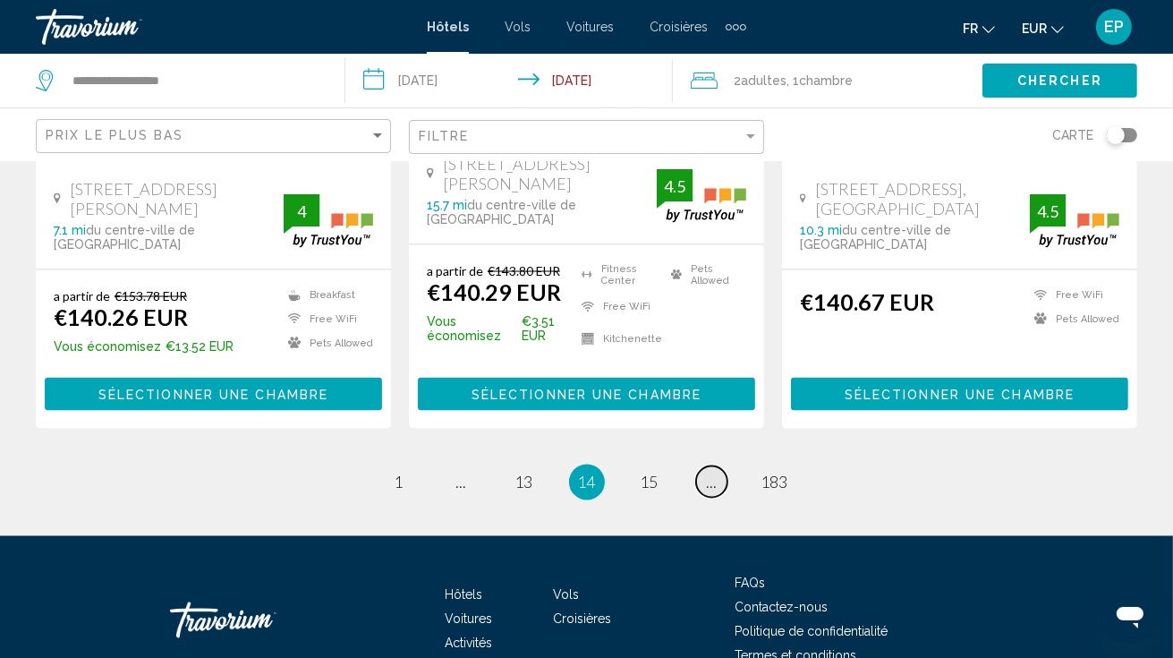
click at [709, 473] on span "..." at bounding box center [712, 483] width 11 height 20
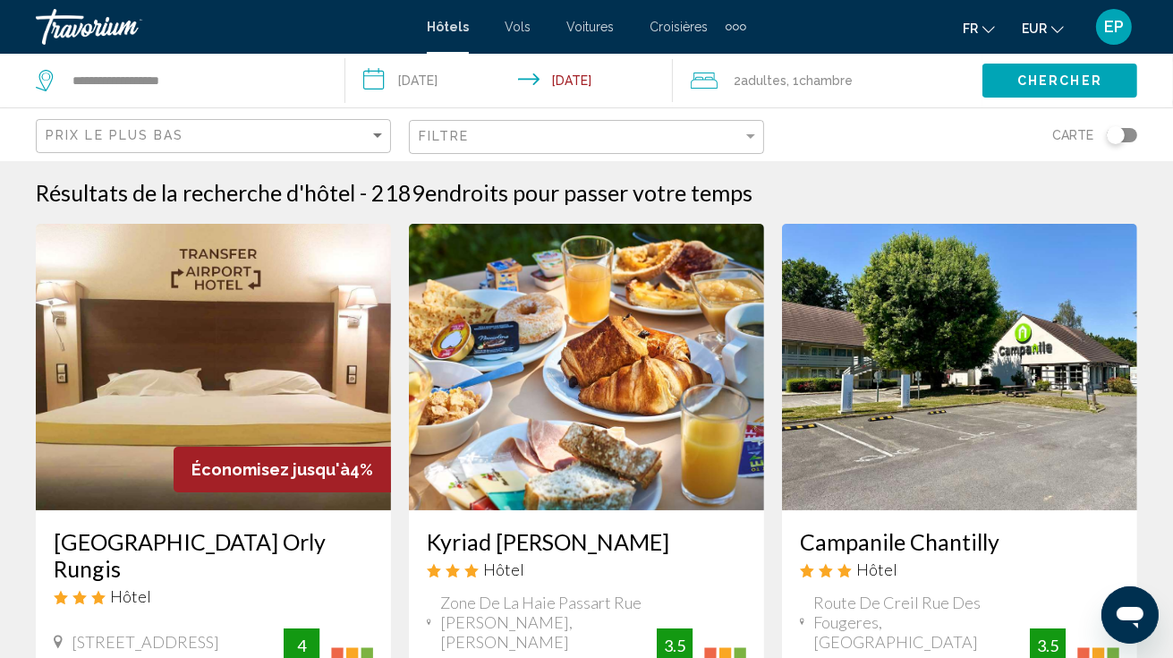
click at [709, 392] on img "Main content" at bounding box center [586, 367] width 355 height 286
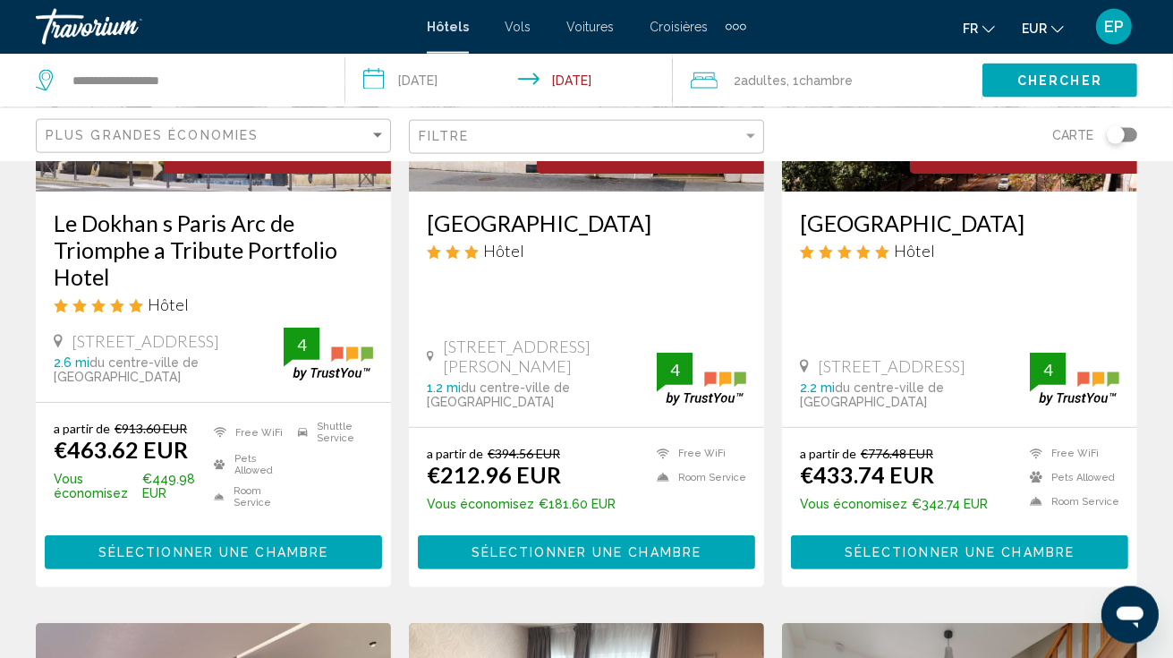
scroll to position [378, 0]
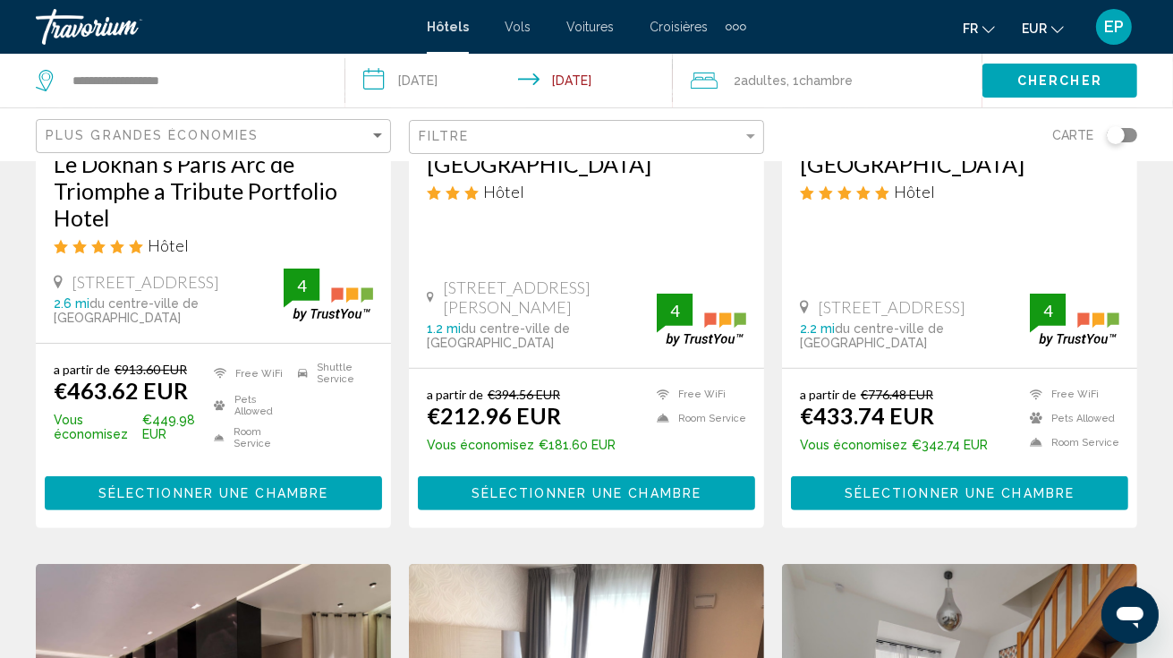
click at [258, 496] on span "Sélectionner une chambre" at bounding box center [213, 494] width 230 height 14
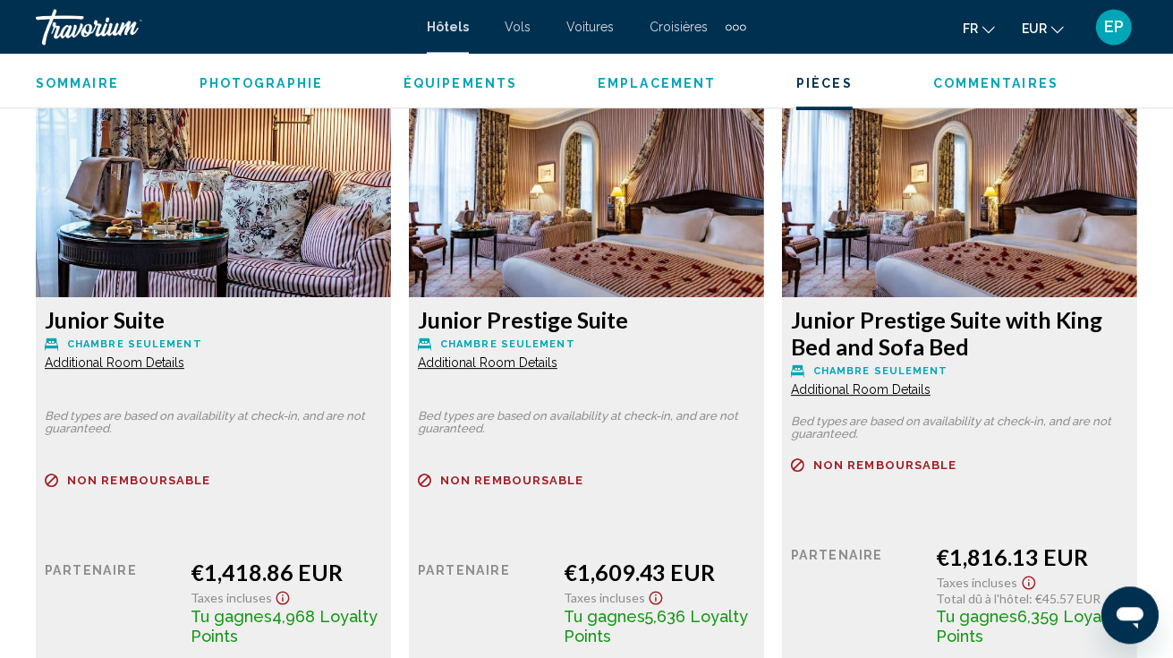
scroll to position [4832, 0]
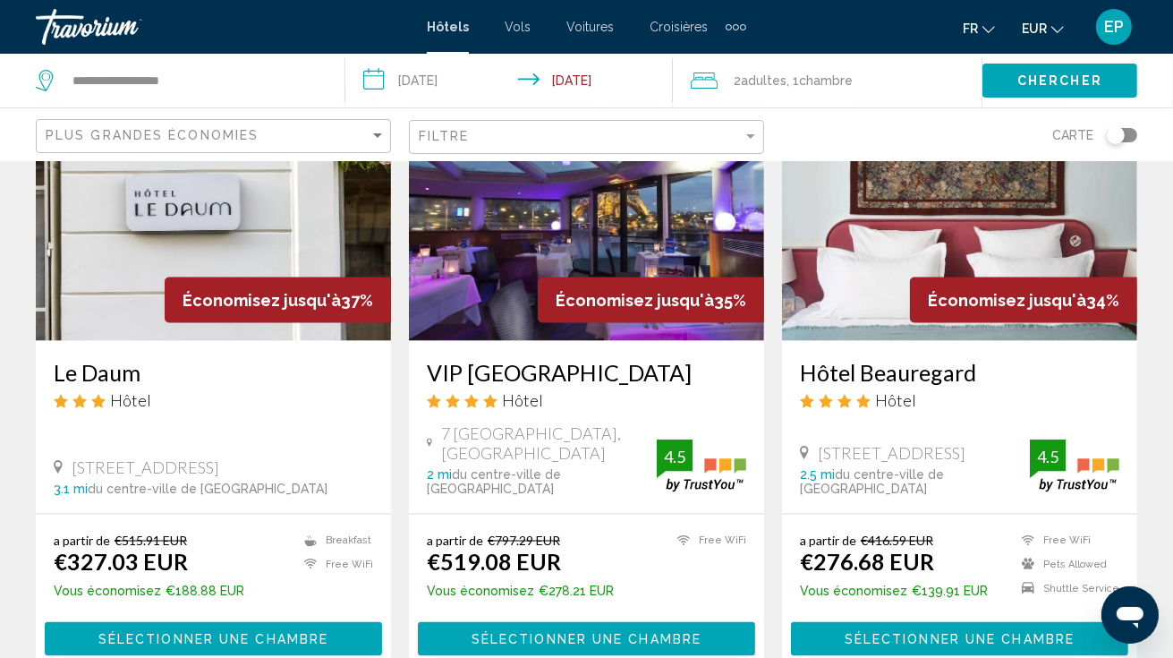
scroll to position [2593, 0]
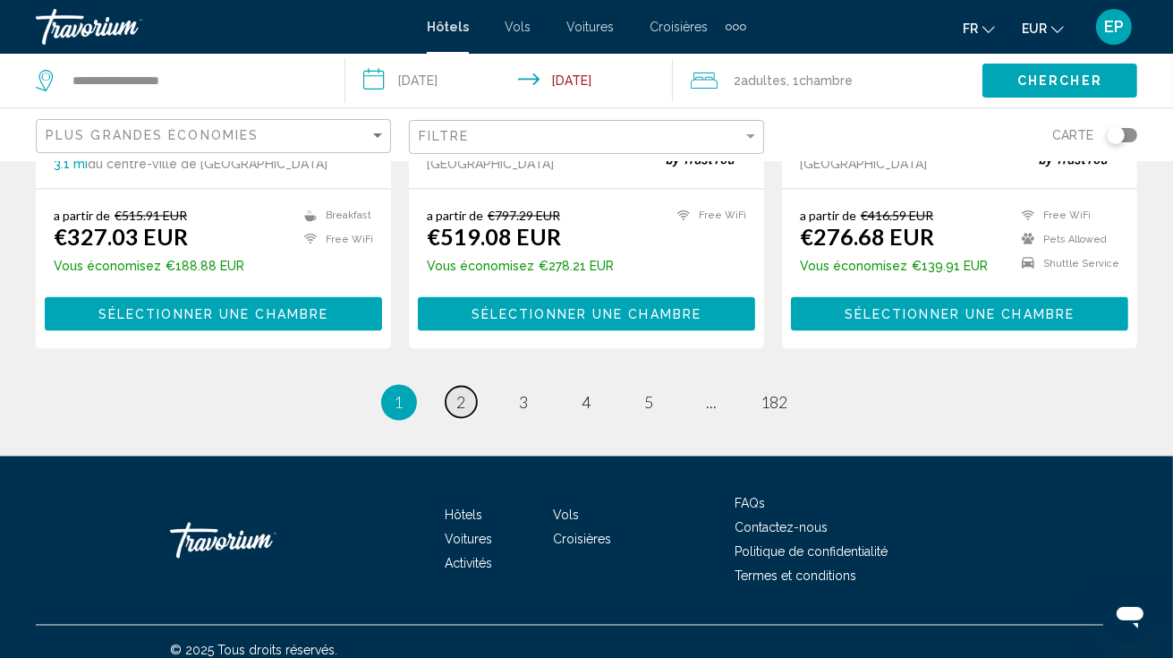
click at [464, 395] on span "2" at bounding box center [461, 403] width 9 height 20
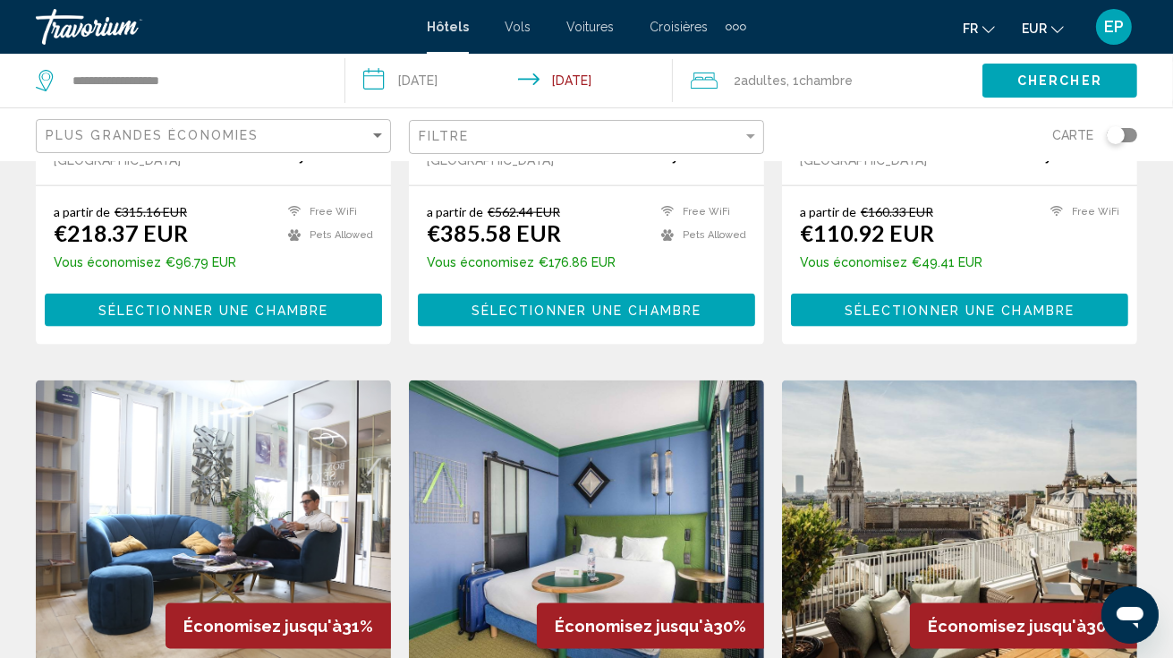
scroll to position [2542, 0]
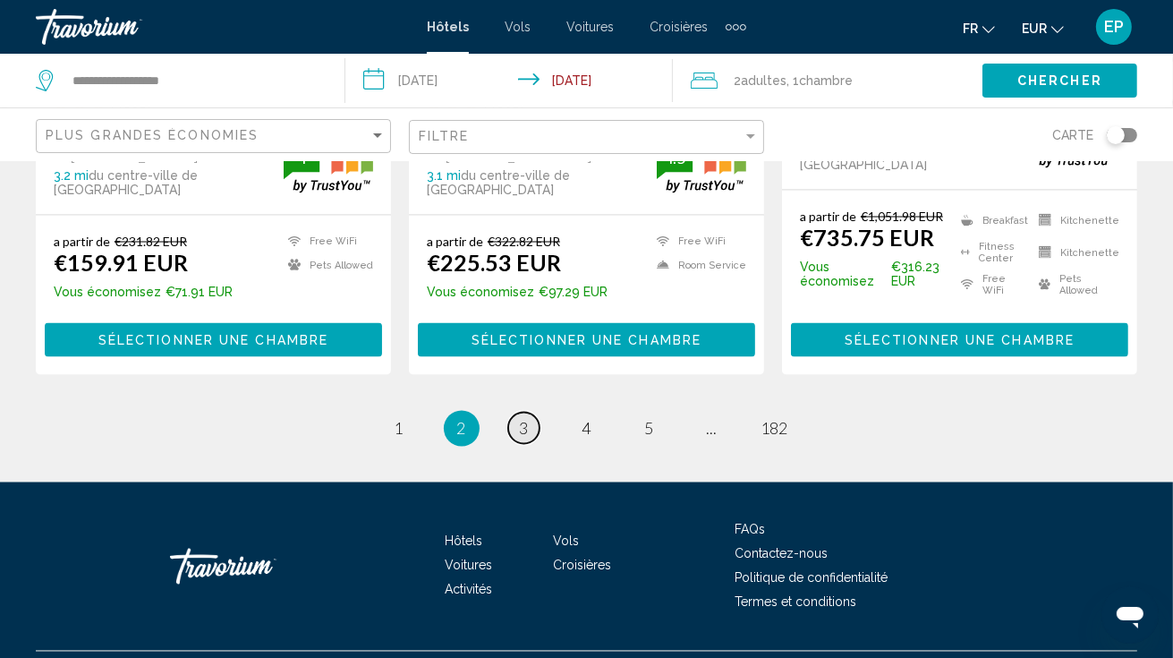
click at [533, 413] on link "page 3" at bounding box center [523, 428] width 31 height 31
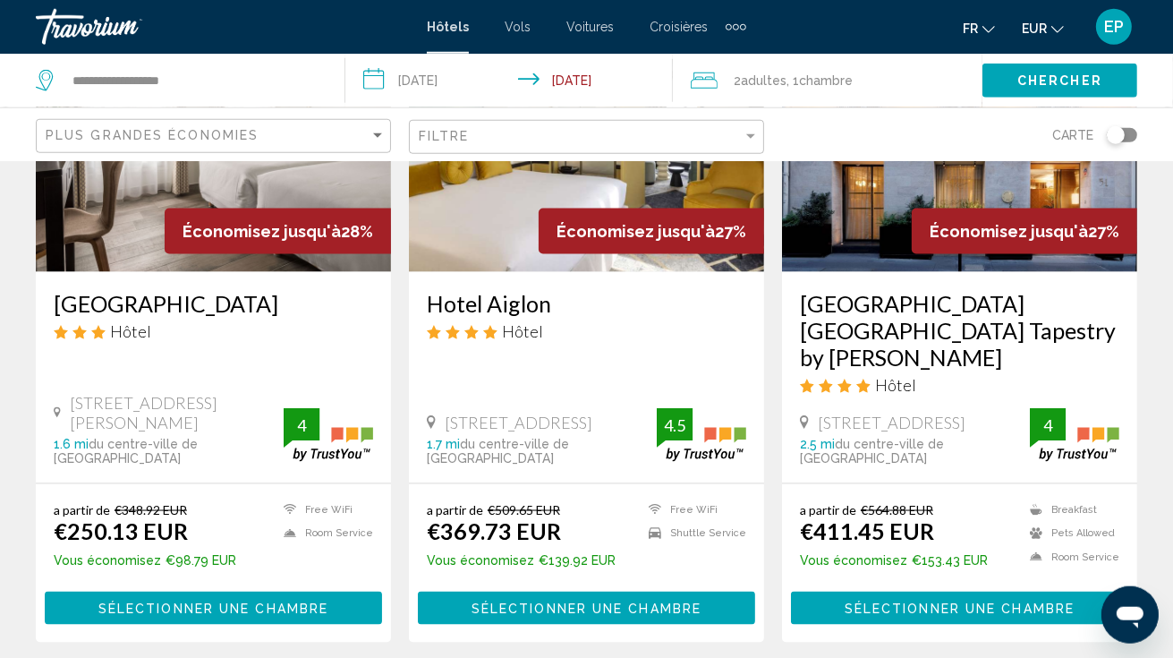
scroll to position [2543, 0]
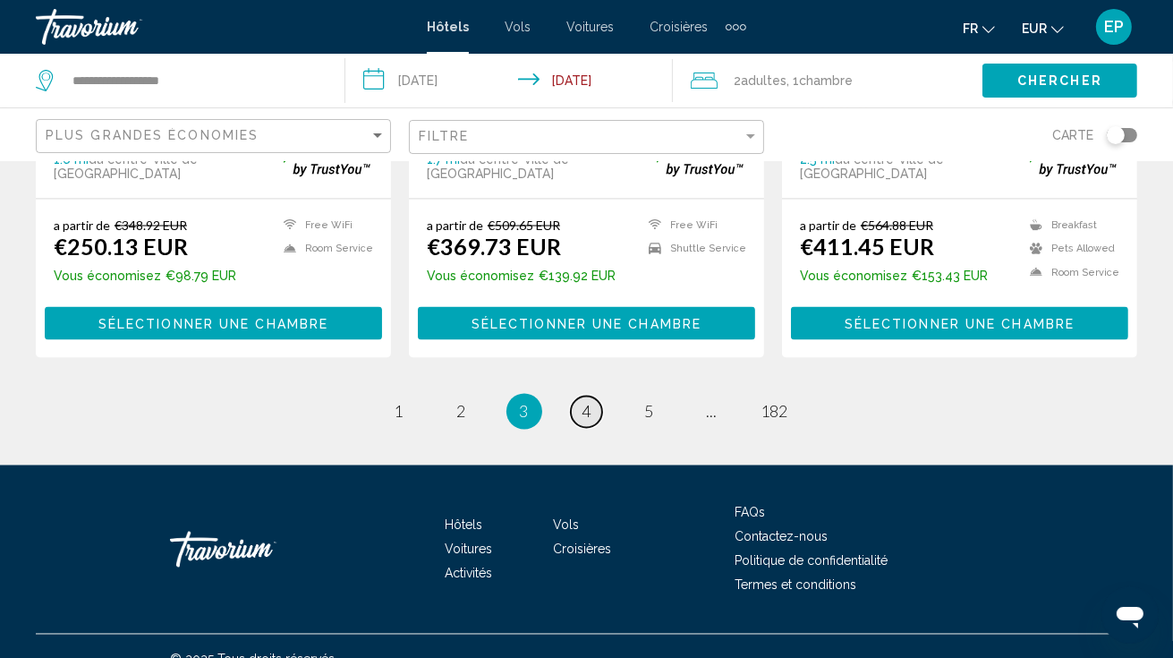
click at [588, 402] on span "4" at bounding box center [587, 412] width 9 height 20
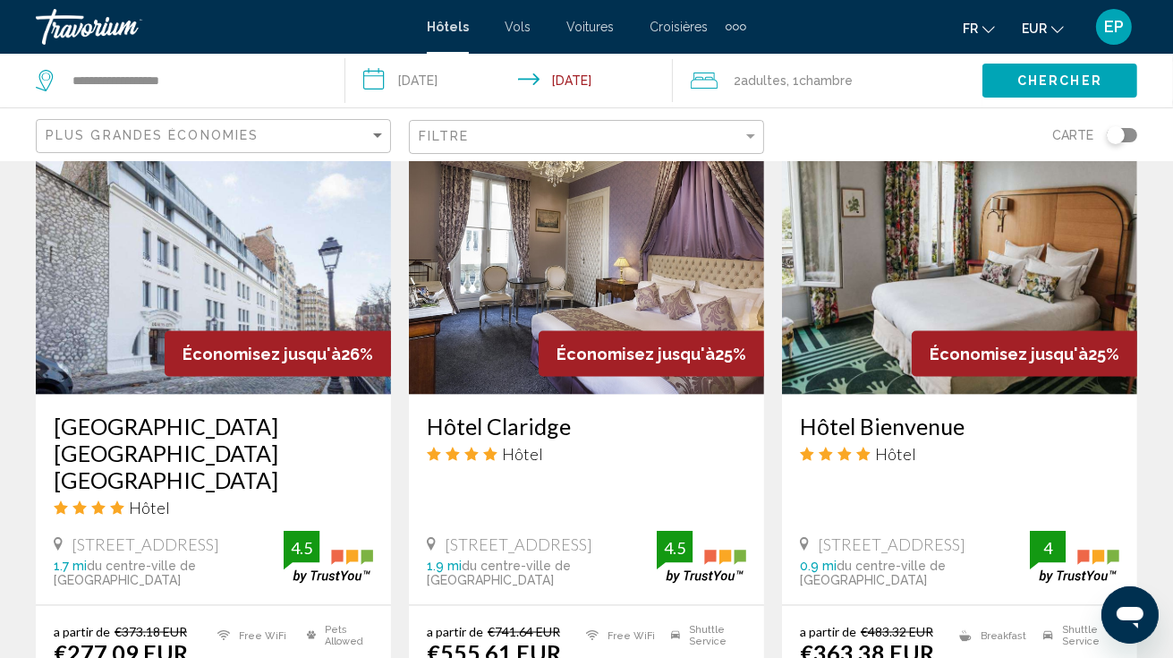
scroll to position [2543, 0]
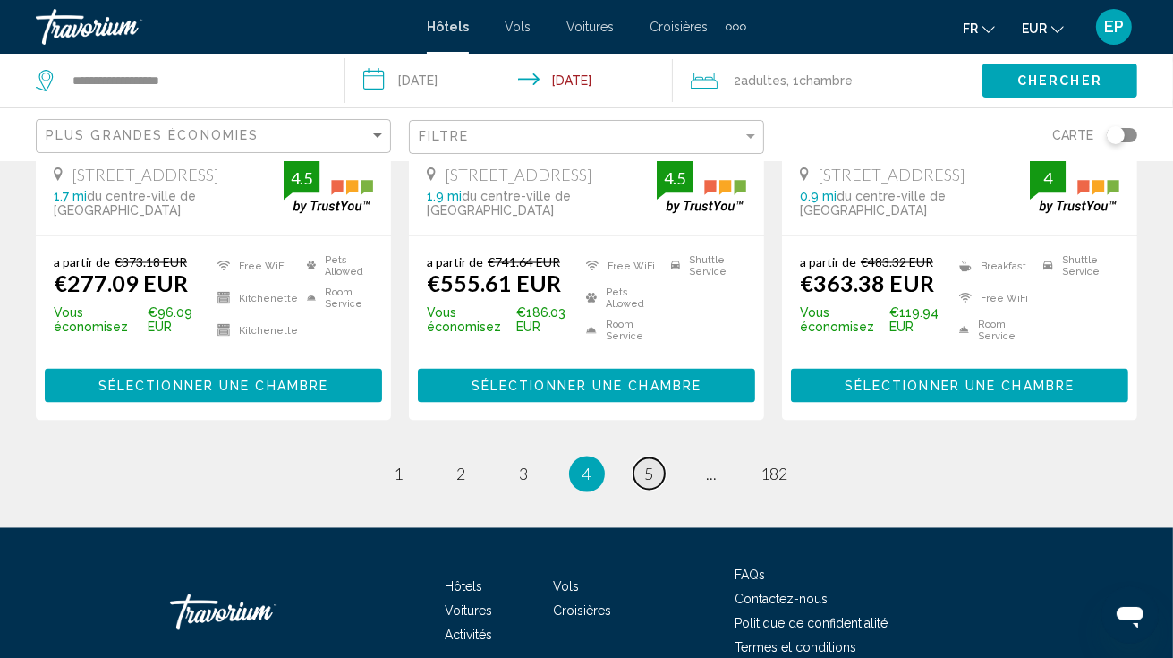
click at [660, 458] on link "page 5" at bounding box center [649, 473] width 31 height 31
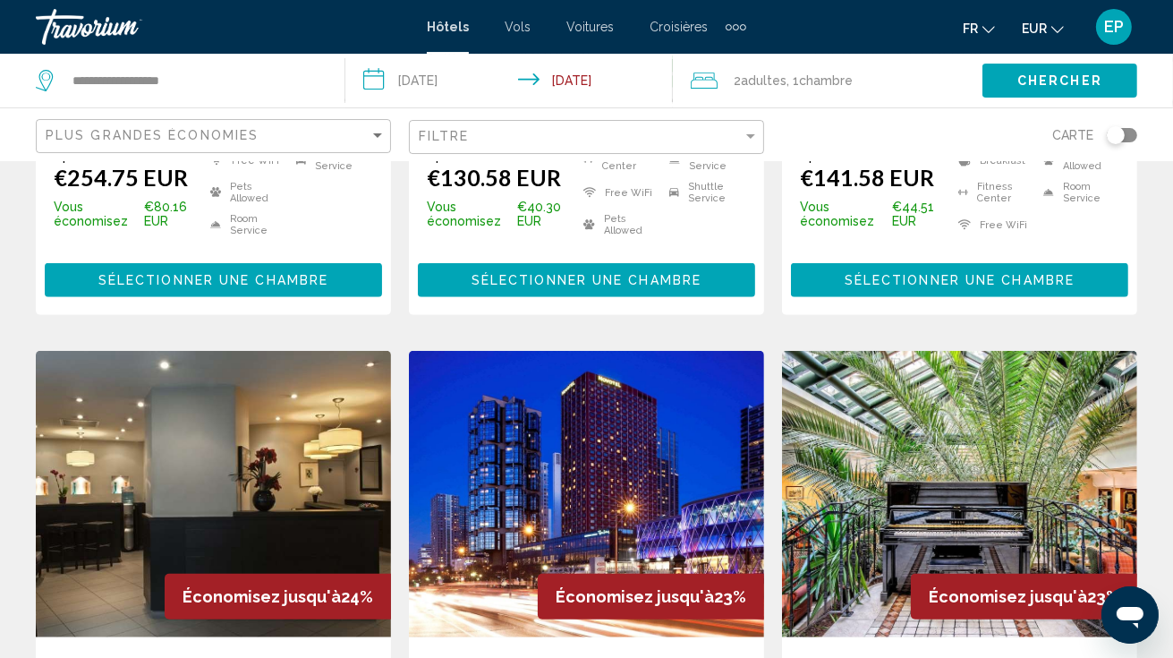
scroll to position [1228, 0]
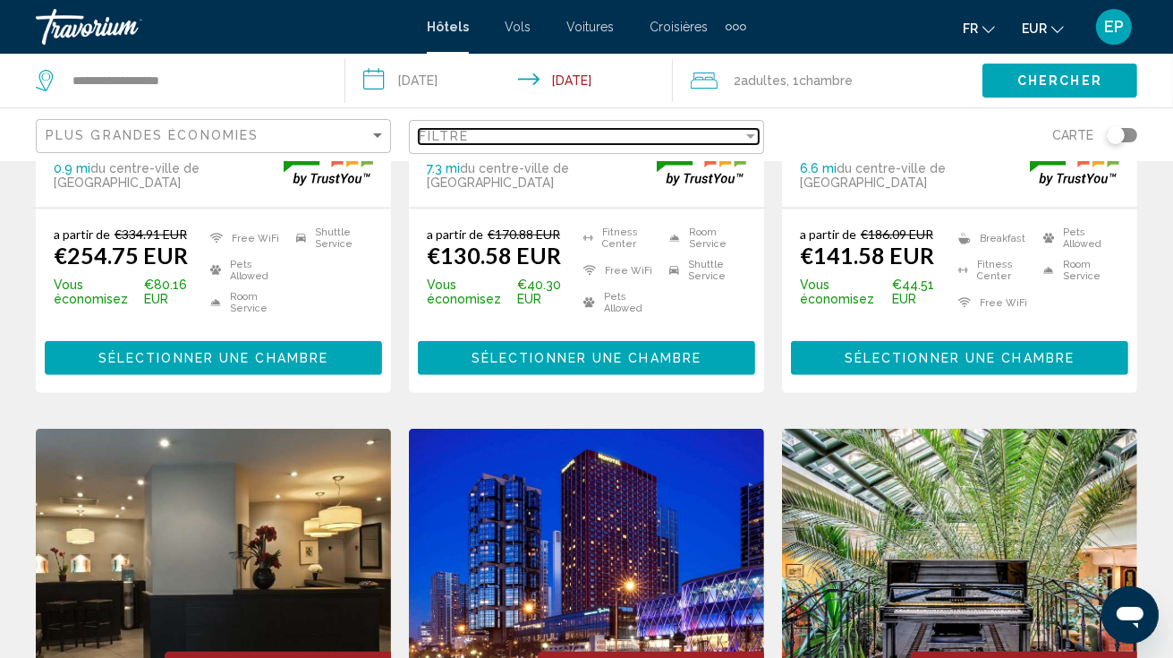
click at [430, 137] on span "Filtre" at bounding box center [444, 136] width 51 height 14
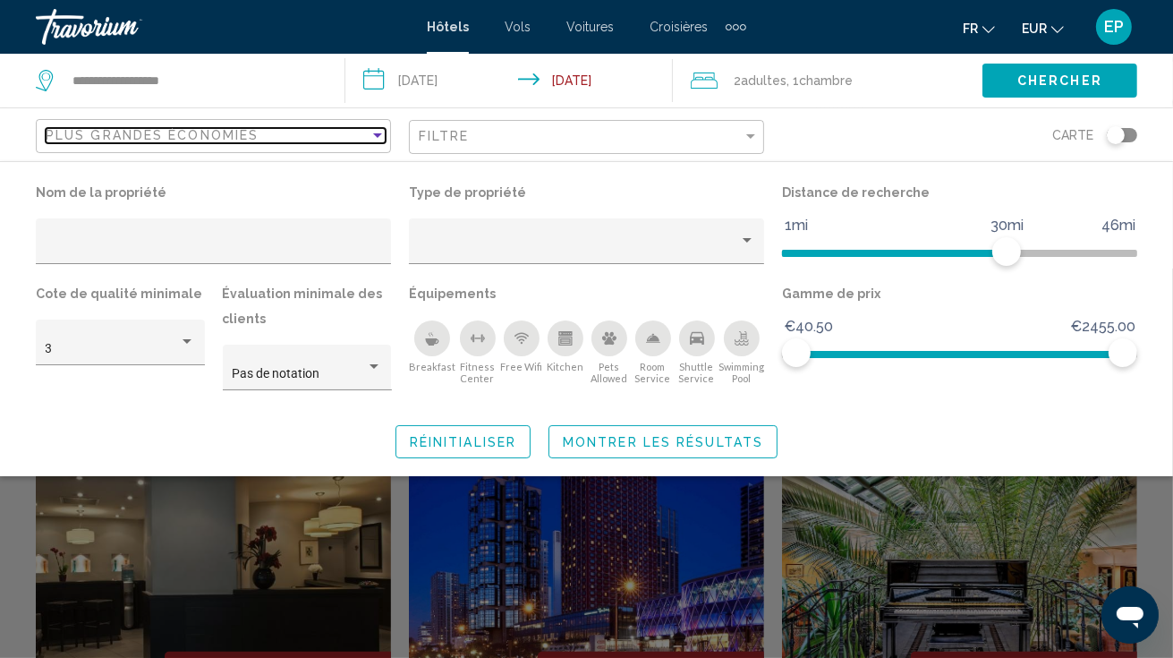
click at [294, 140] on div "Plus grandes économies" at bounding box center [208, 135] width 324 height 14
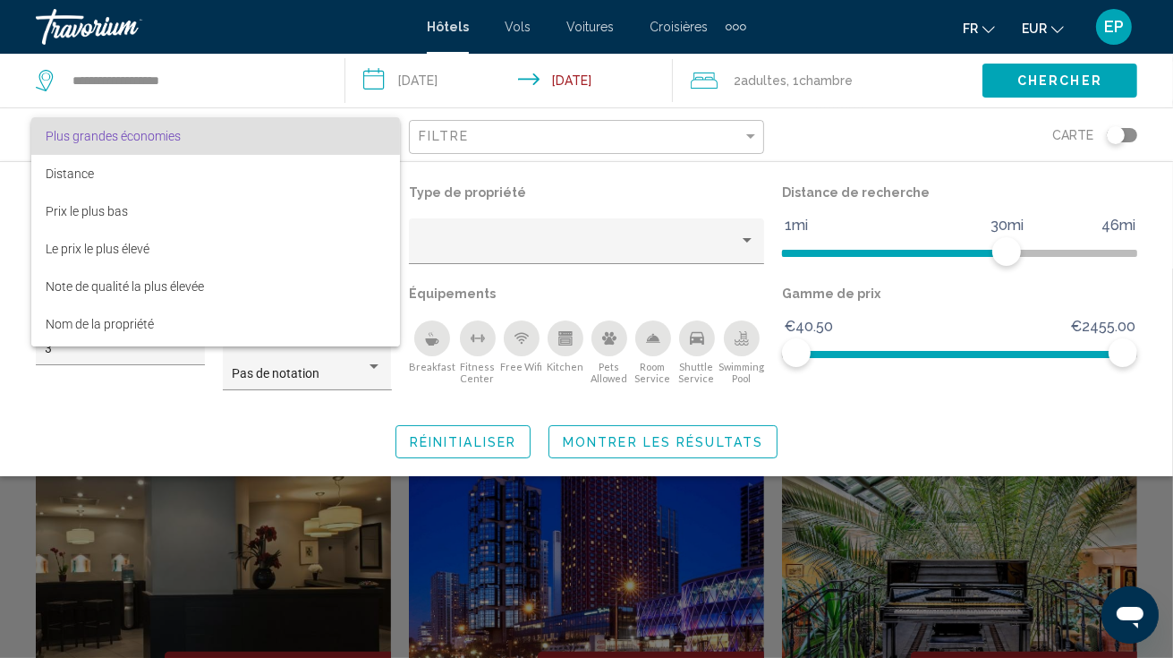
click at [294, 140] on span "Plus grandes économies" at bounding box center [216, 136] width 340 height 38
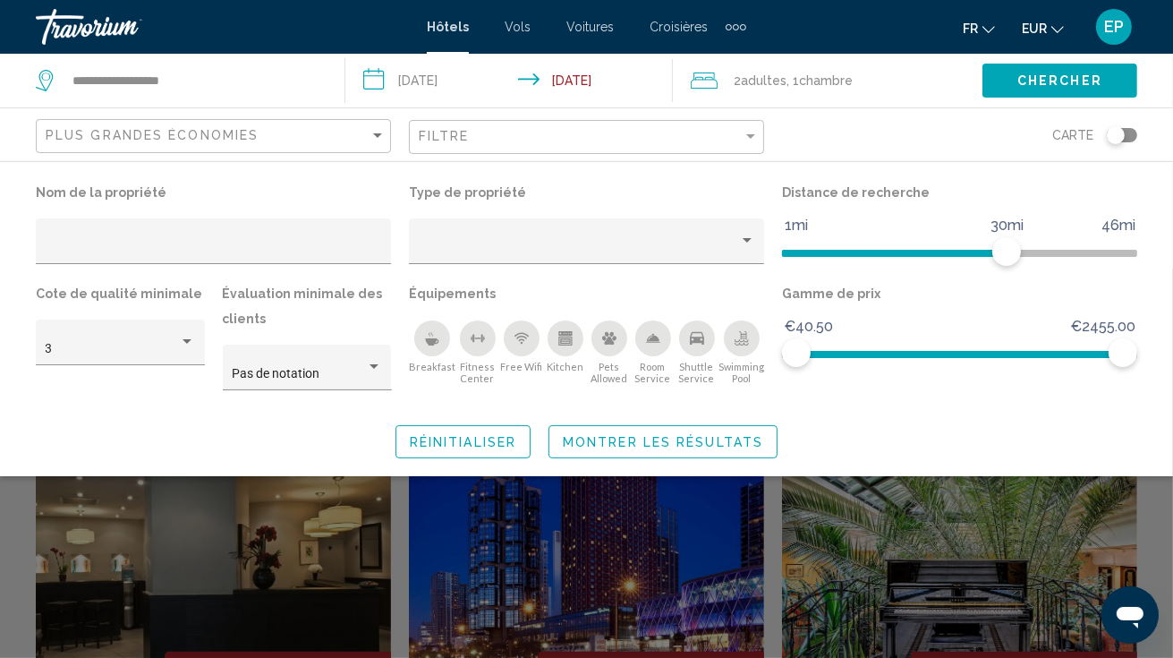
click at [707, 145] on div "Filtre" at bounding box center [589, 137] width 340 height 33
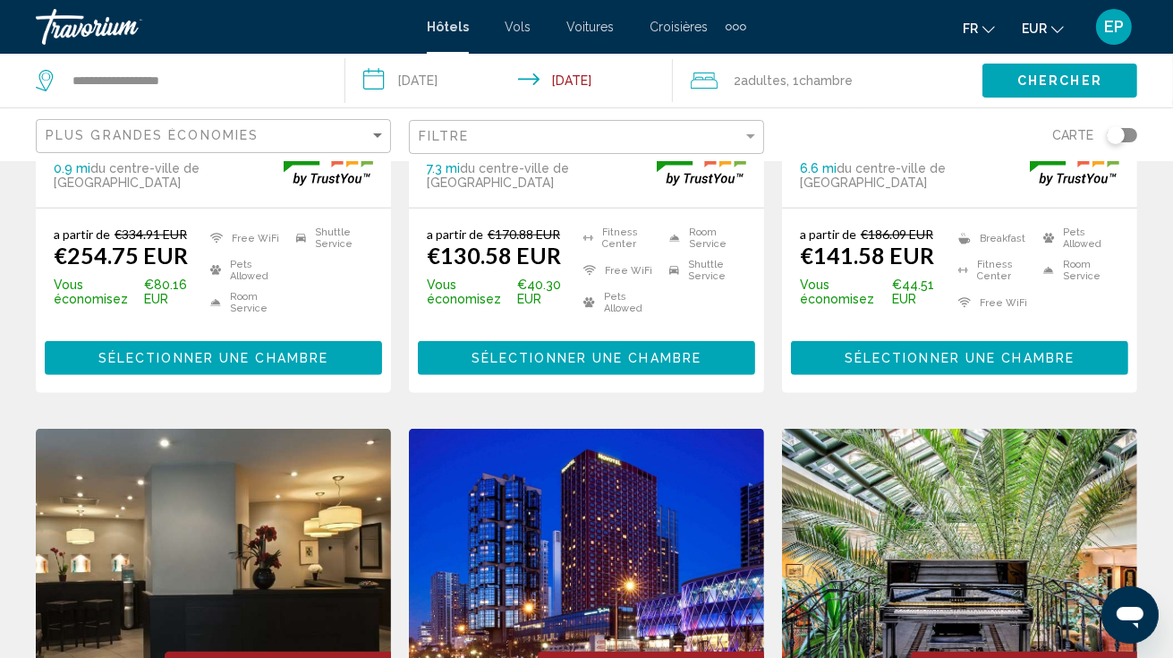
click at [707, 145] on div "Filtre" at bounding box center [589, 137] width 340 height 33
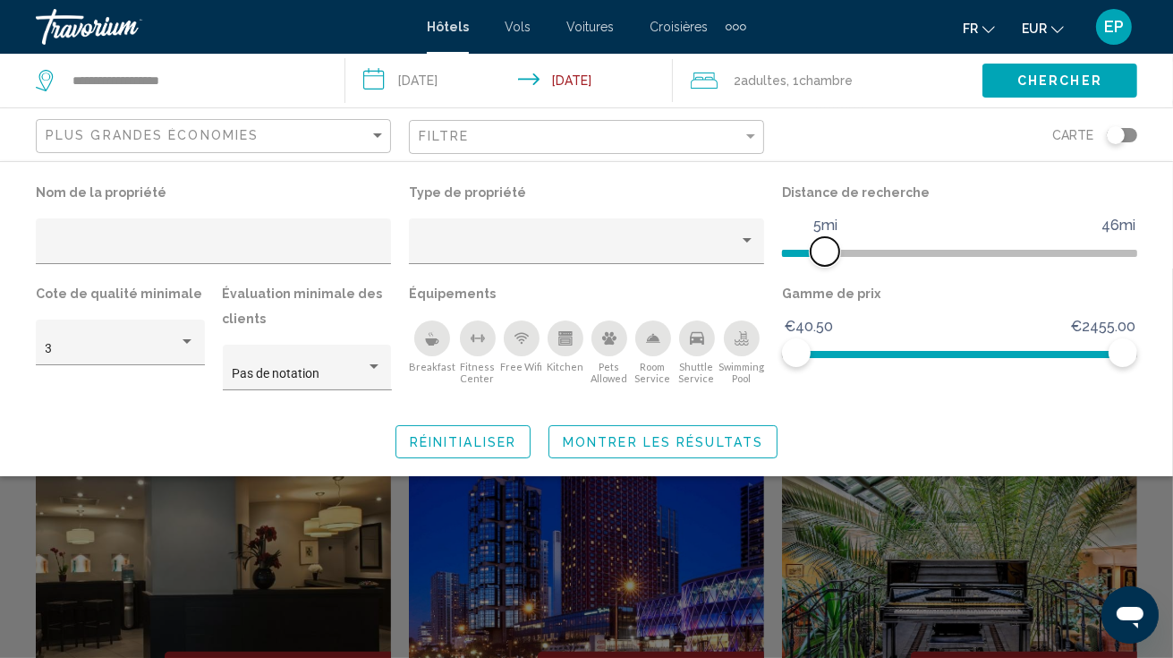
drag, startPoint x: 1006, startPoint y: 252, endPoint x: 825, endPoint y: 261, distance: 181.0
click at [825, 261] on span "Hotel Filters" at bounding box center [825, 251] width 29 height 29
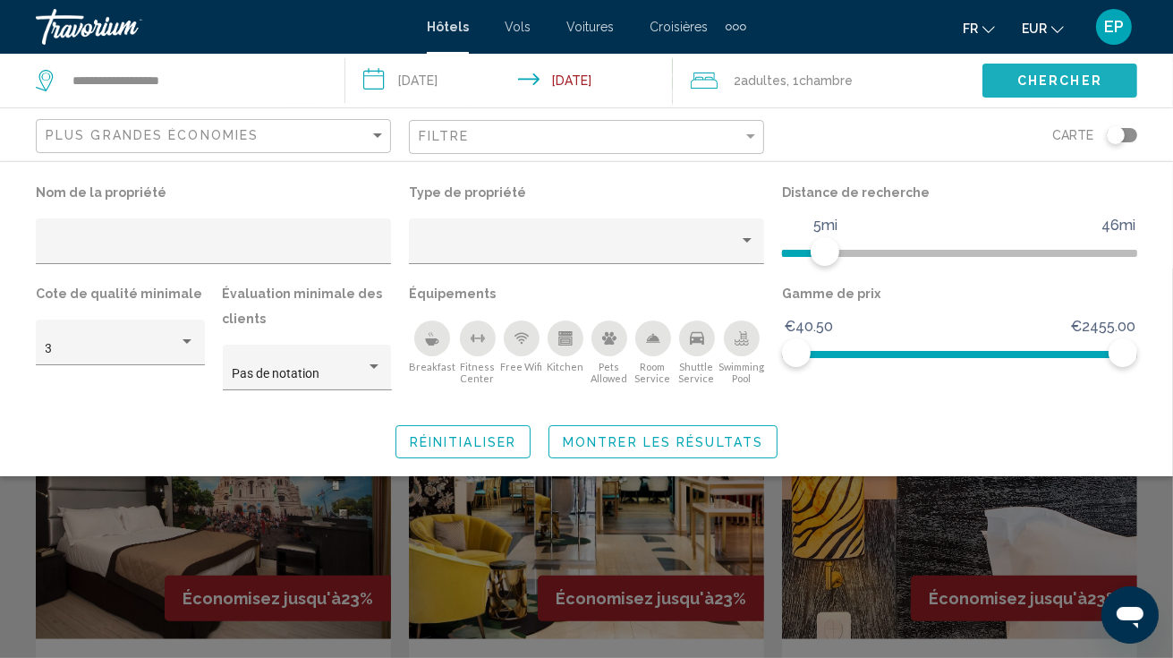
click at [1022, 72] on button "Chercher" at bounding box center [1060, 80] width 155 height 33
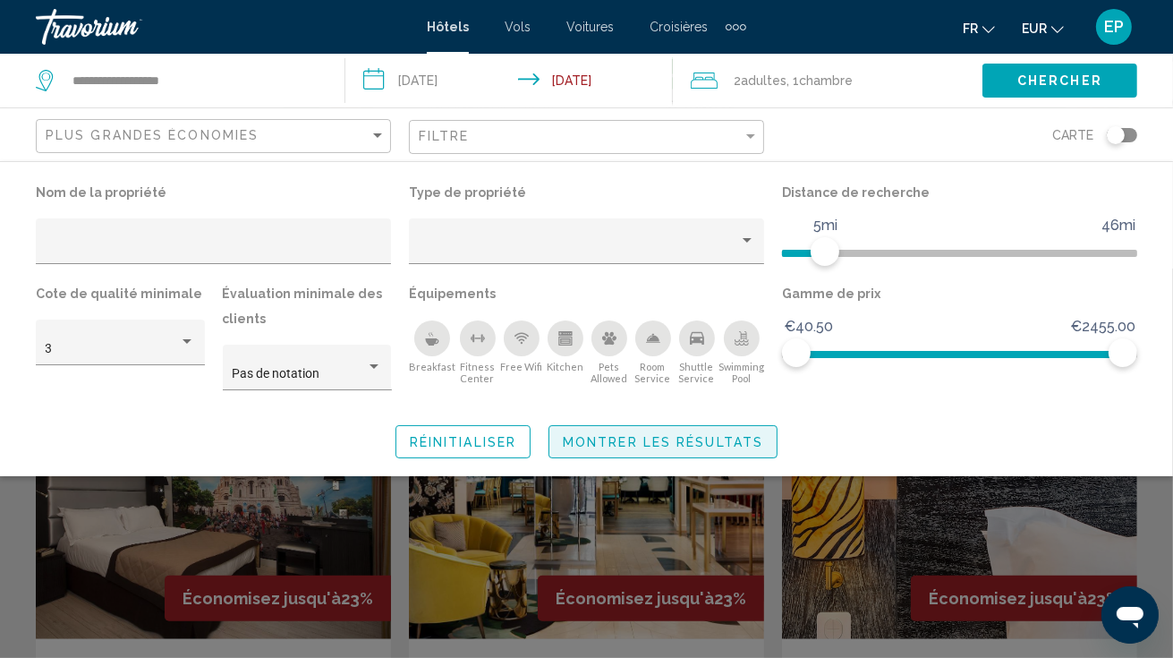
click at [669, 442] on span "Montrer les résultats" at bounding box center [663, 442] width 201 height 14
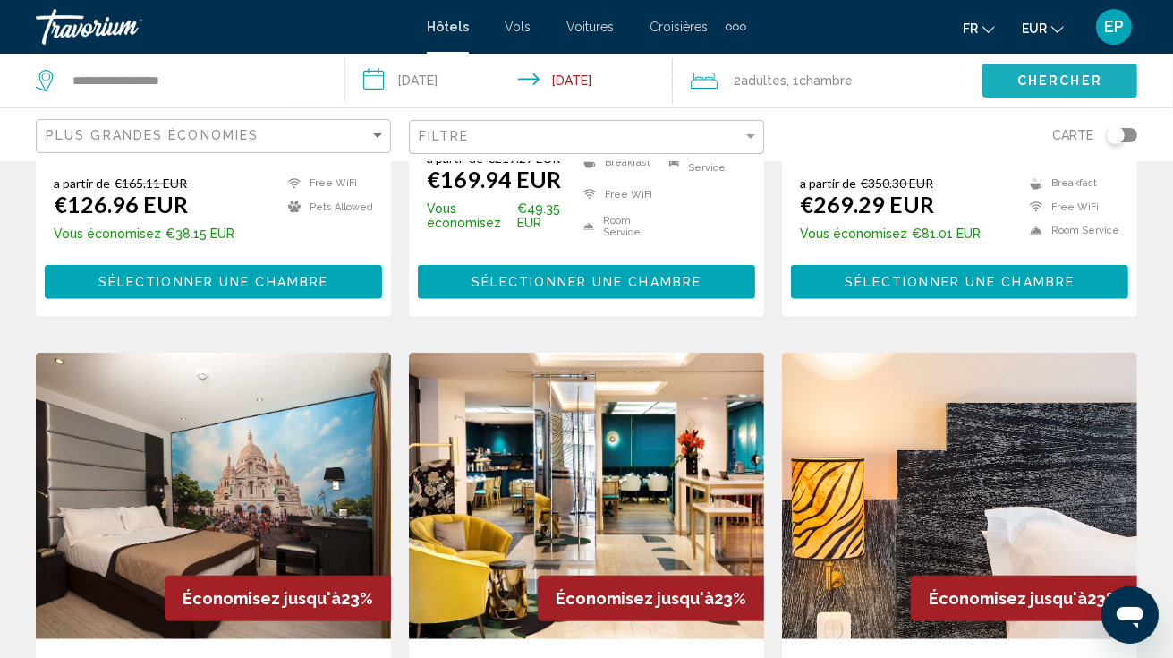
click at [1081, 90] on button "Chercher" at bounding box center [1060, 80] width 155 height 33
click at [588, 127] on div "Filtre" at bounding box center [589, 137] width 340 height 33
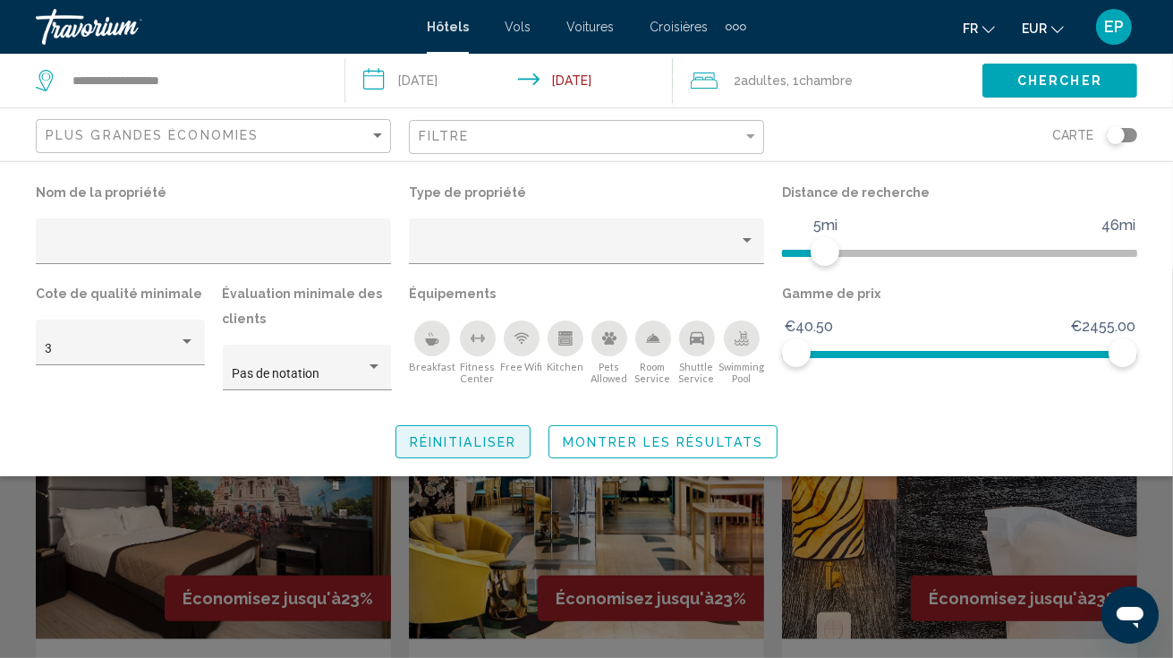
click at [460, 440] on span "Réinitialiser" at bounding box center [463, 442] width 107 height 14
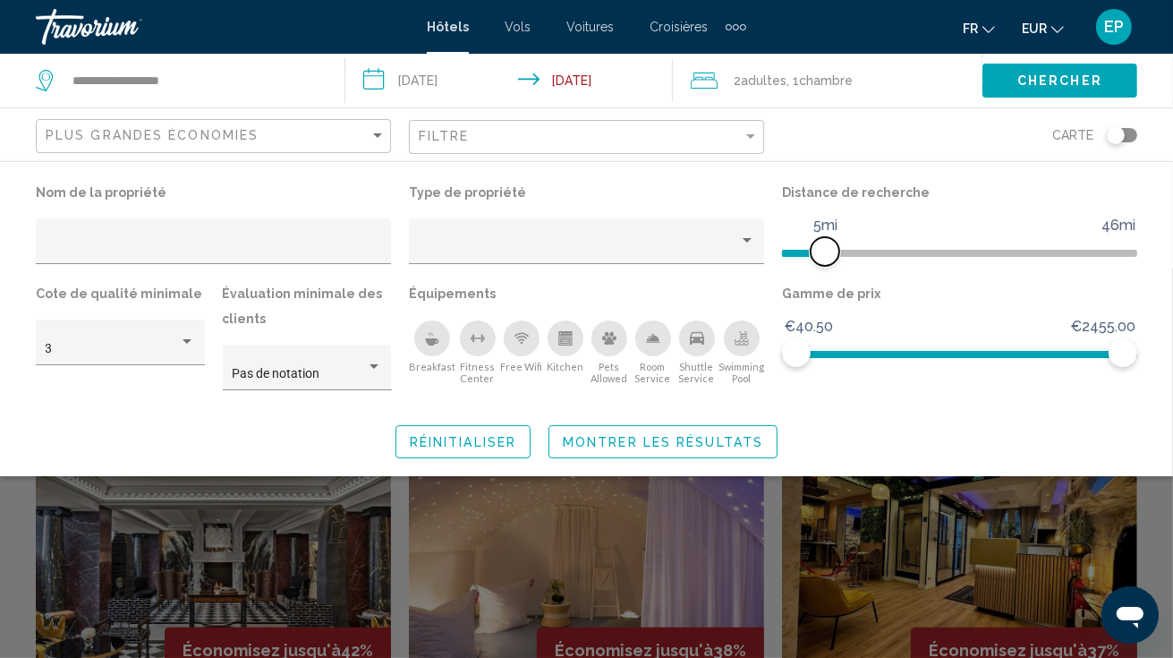
drag, startPoint x: 1004, startPoint y: 252, endPoint x: 823, endPoint y: 263, distance: 182.0
click at [823, 263] on span "Hotel Filters" at bounding box center [825, 251] width 29 height 29
click at [621, 457] on button "Montrer les résultats" at bounding box center [663, 441] width 229 height 33
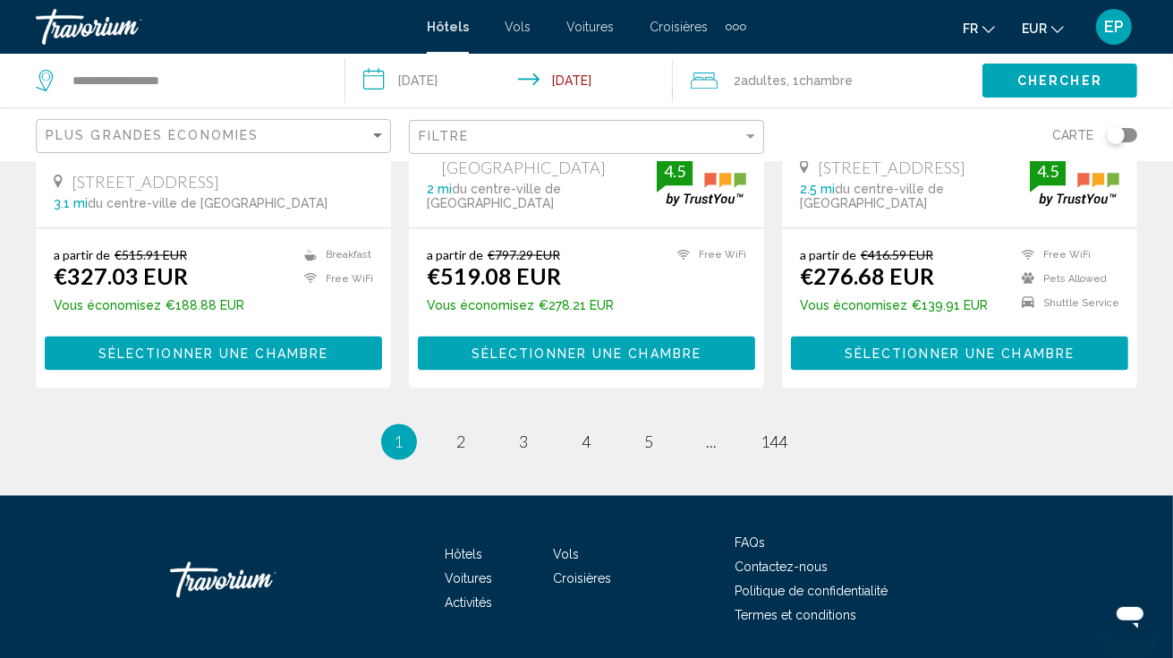
scroll to position [2593, 0]
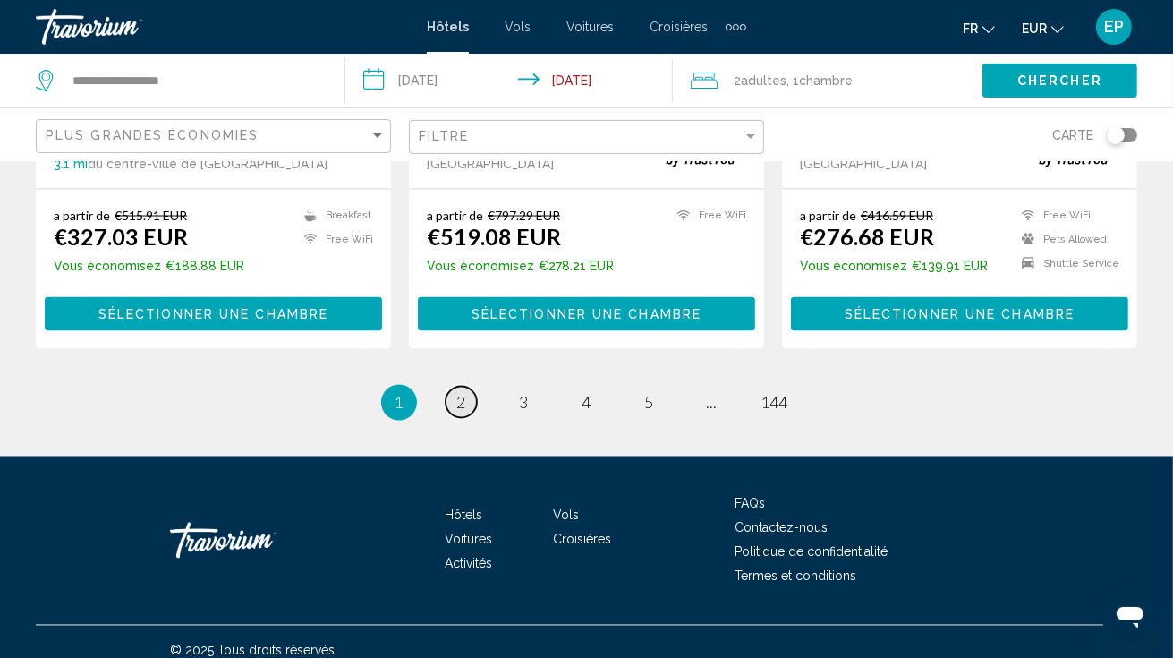
click at [467, 387] on link "page 2" at bounding box center [461, 402] width 31 height 31
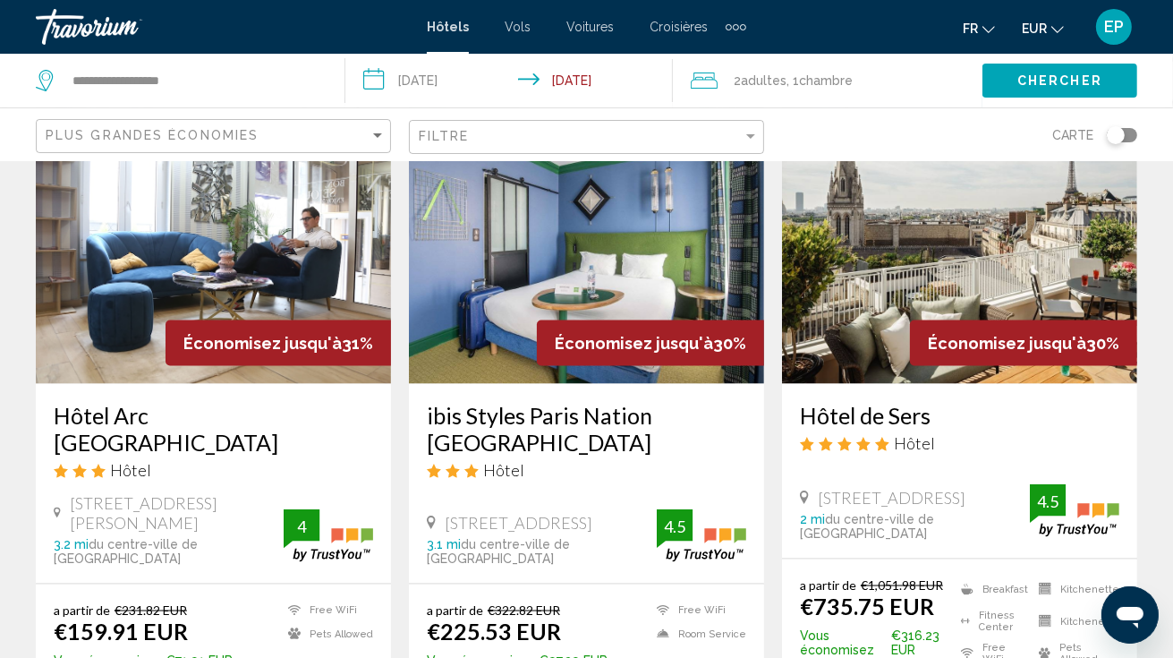
scroll to position [2457, 0]
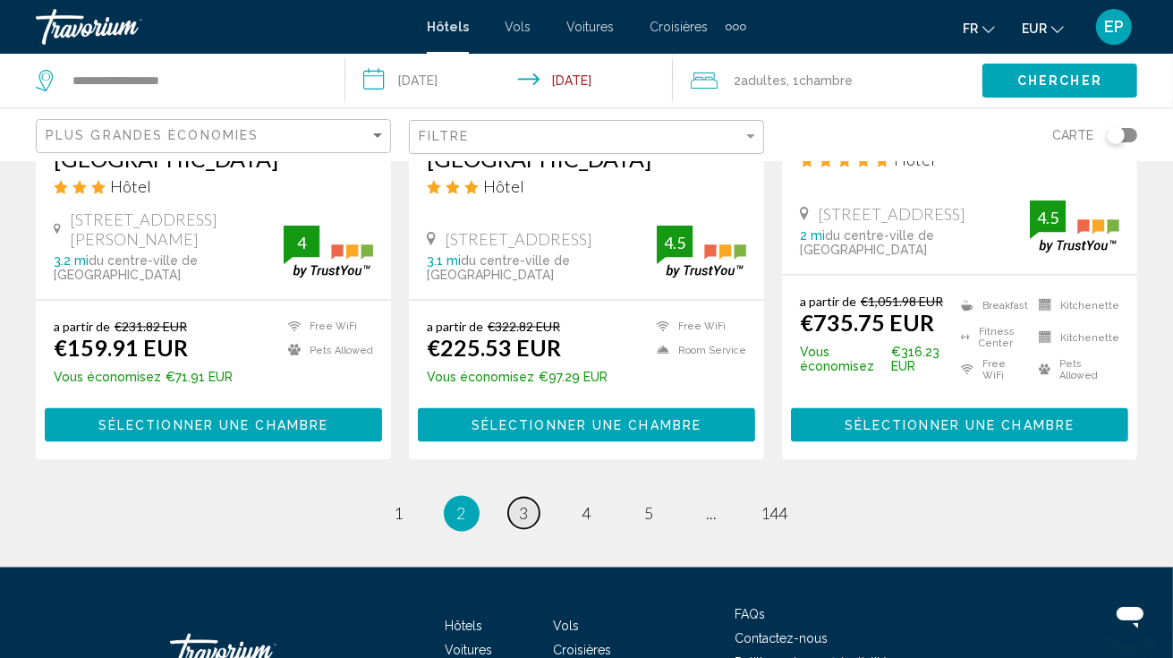
click at [528, 504] on span "3" at bounding box center [524, 514] width 9 height 20
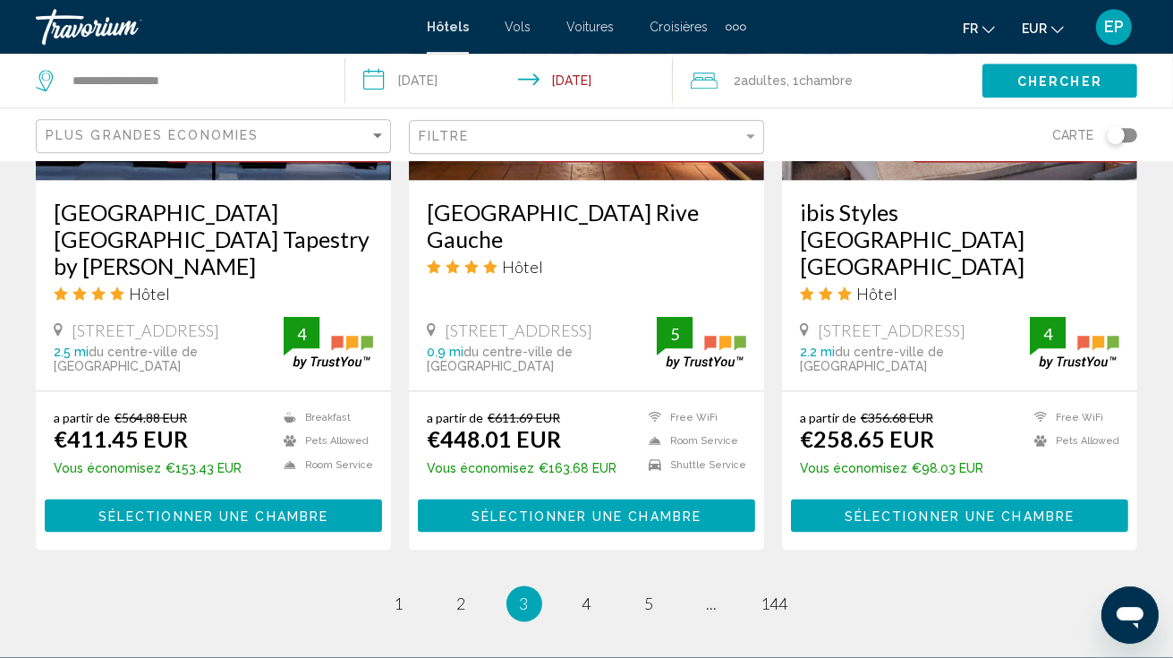
scroll to position [2546, 0]
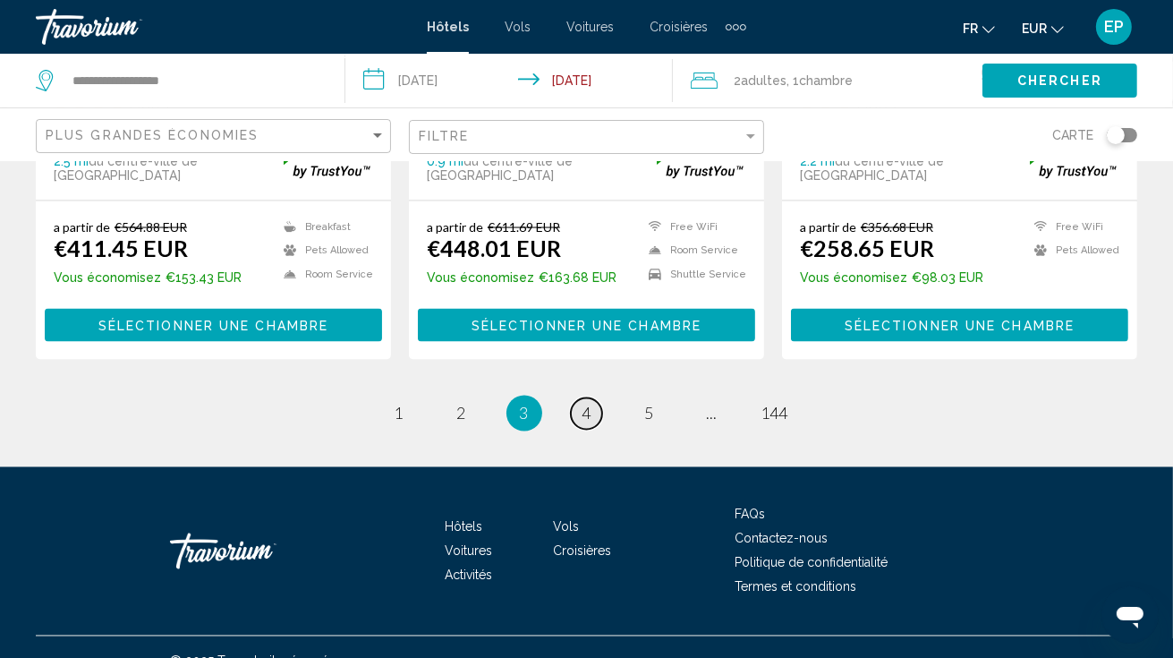
click at [576, 398] on link "page 4" at bounding box center [586, 413] width 31 height 31
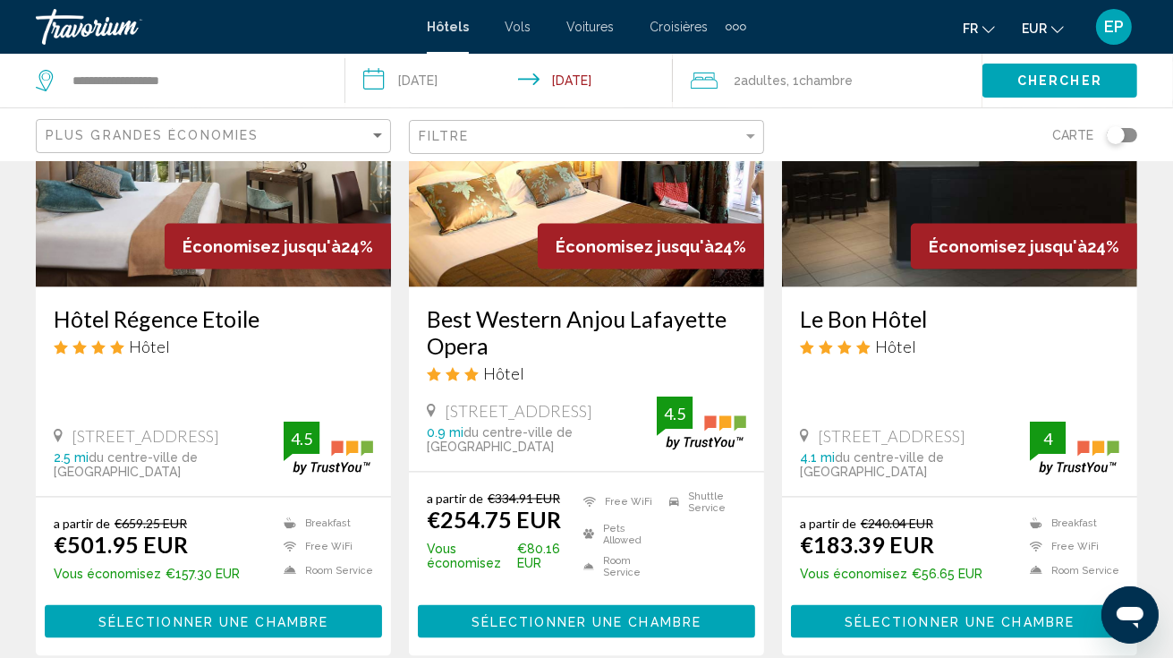
scroll to position [2567, 0]
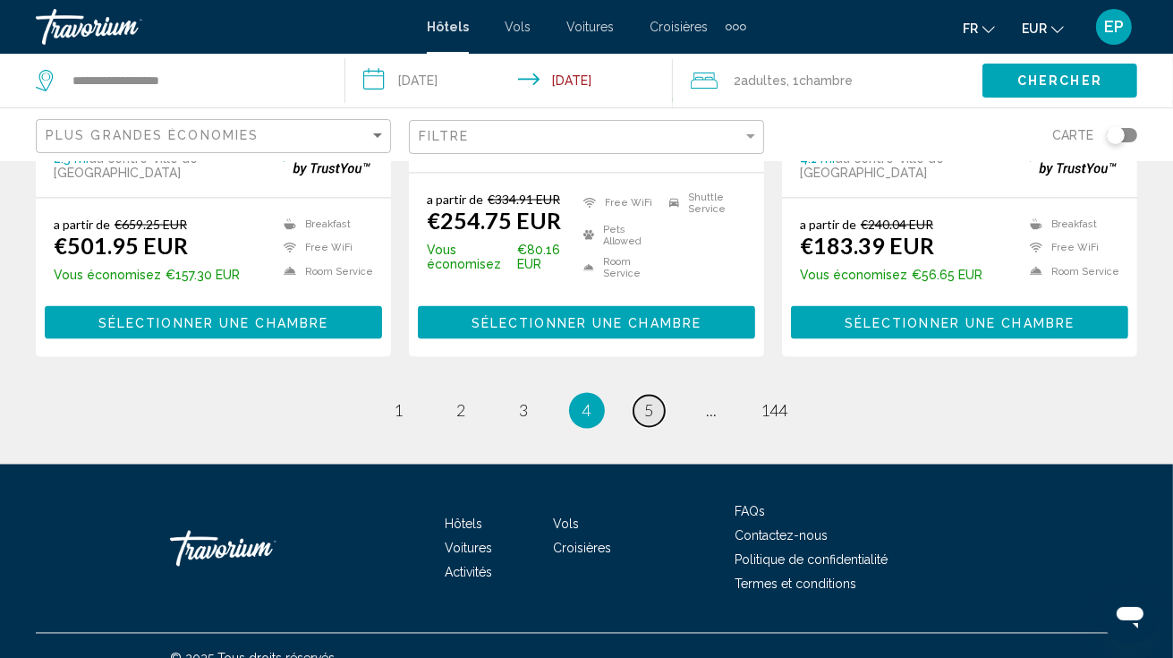
click at [646, 401] on span "5" at bounding box center [649, 411] width 9 height 20
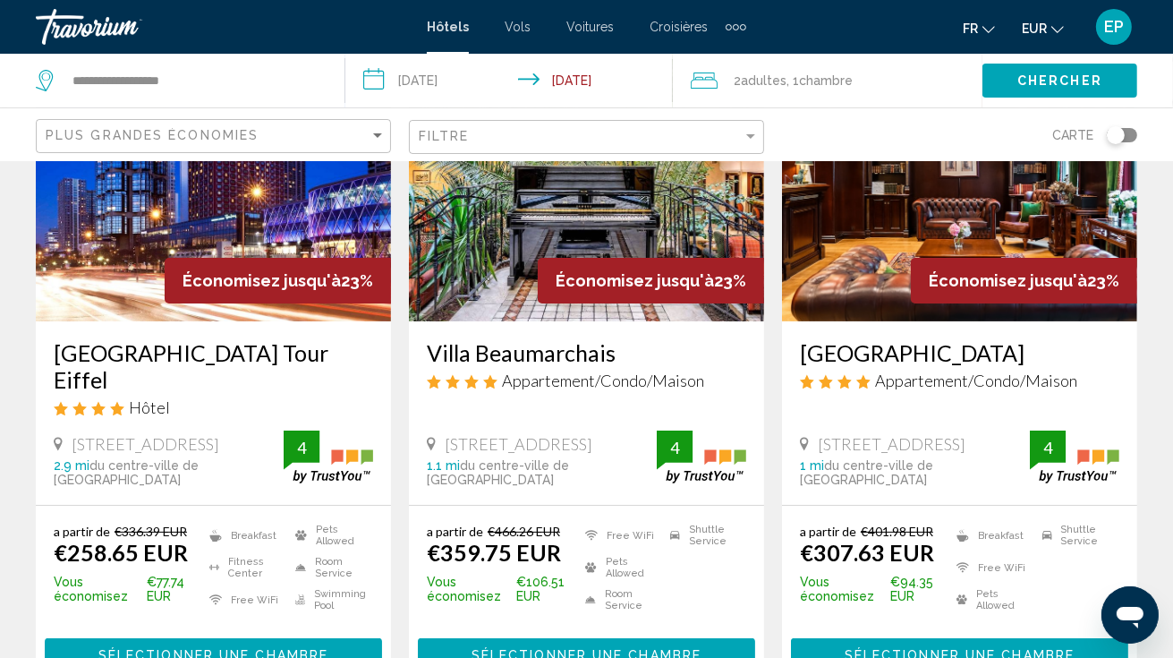
scroll to position [94, 0]
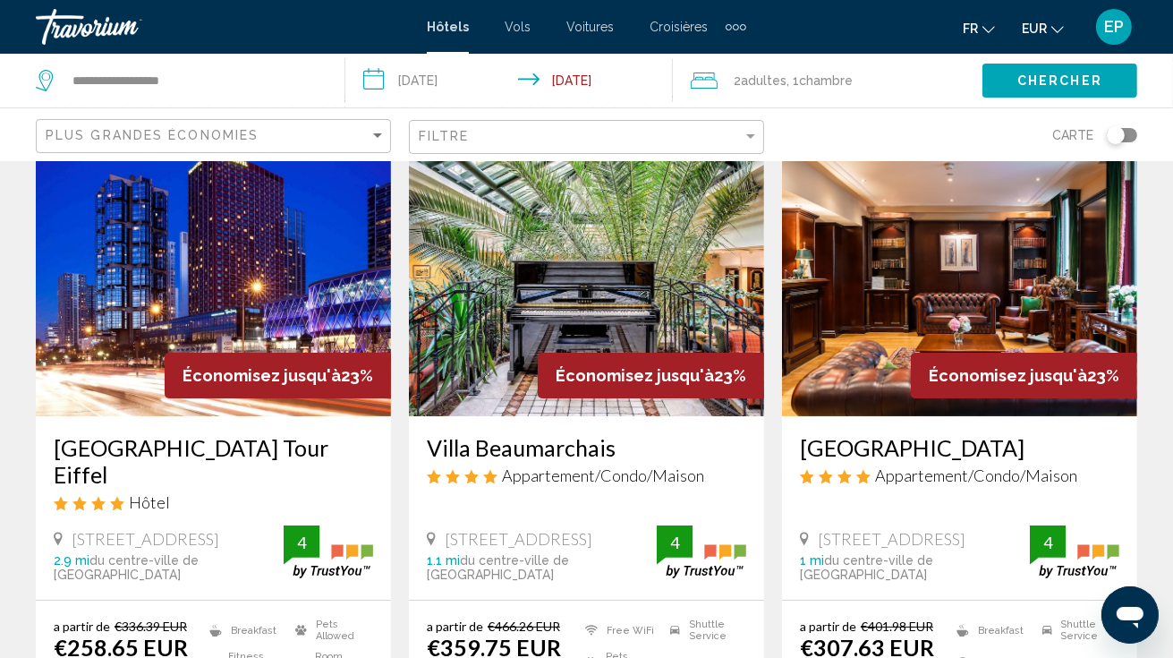
click at [610, 276] on img "Main content" at bounding box center [586, 273] width 355 height 286
